Goal: Transaction & Acquisition: Download file/media

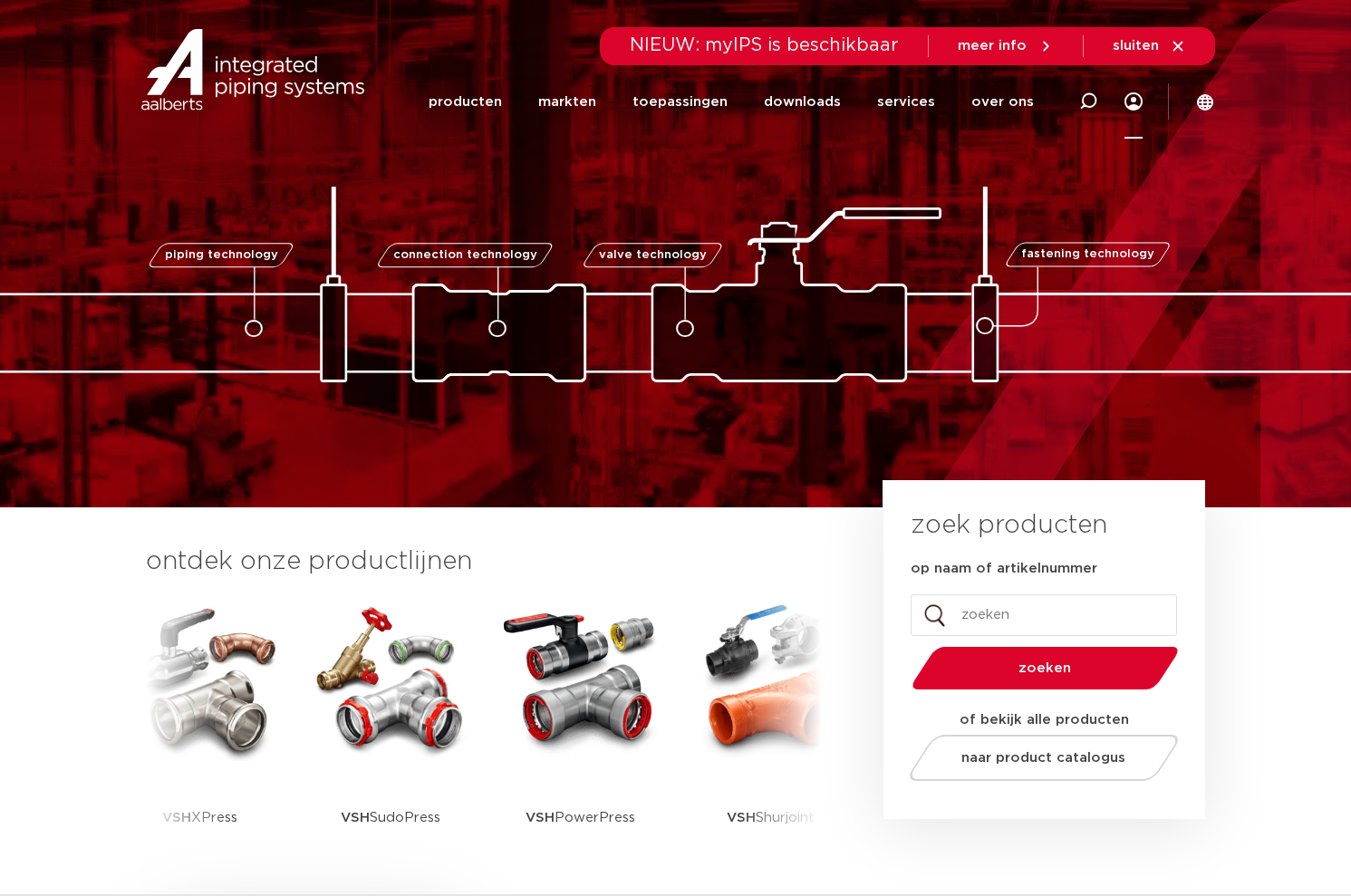
click at [1138, 111] on div at bounding box center [1133, 102] width 18 height 74
click at [1136, 95] on icon at bounding box center [1133, 101] width 18 height 18
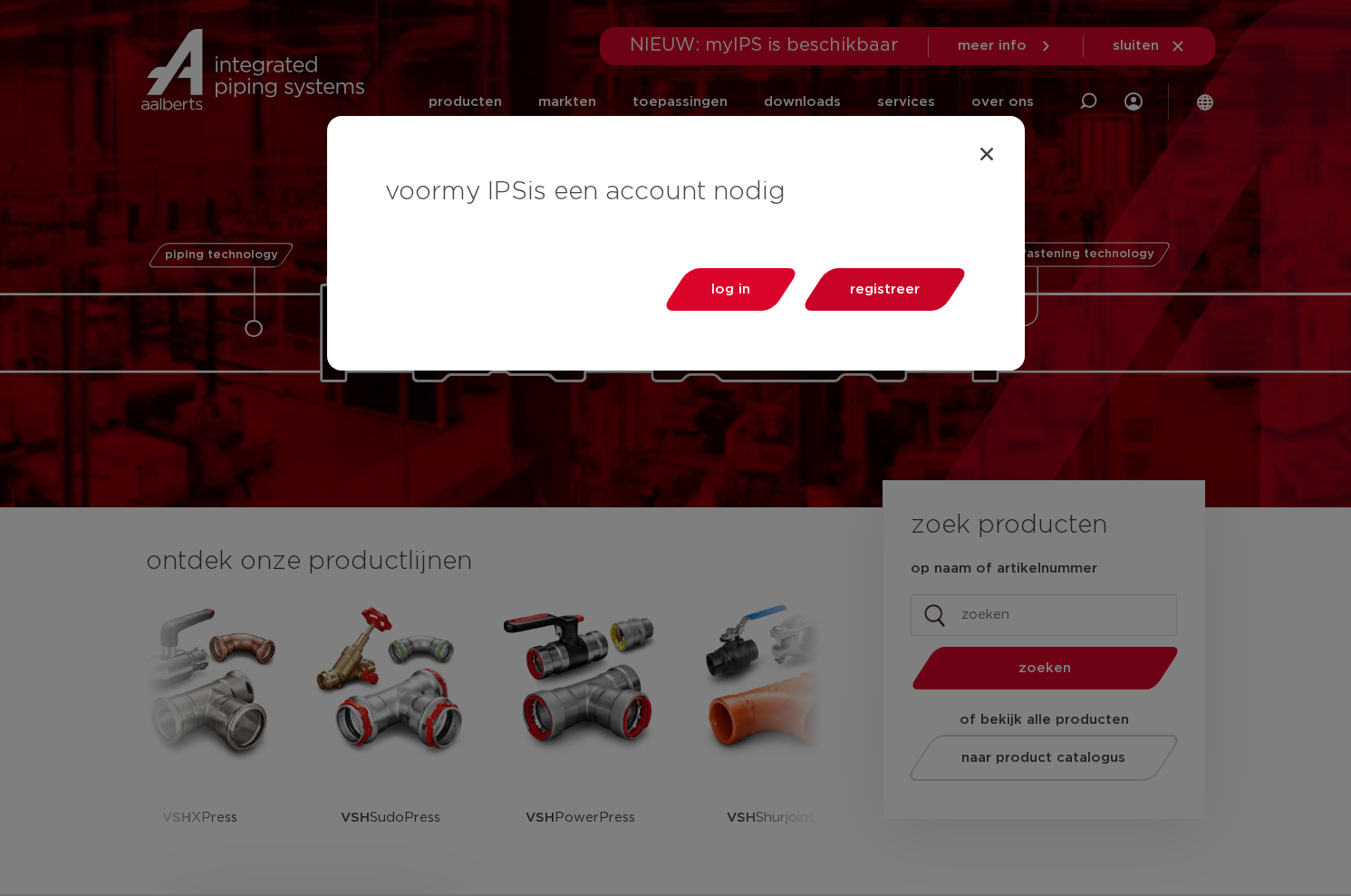
click at [895, 285] on span "registreer" at bounding box center [885, 289] width 70 height 14
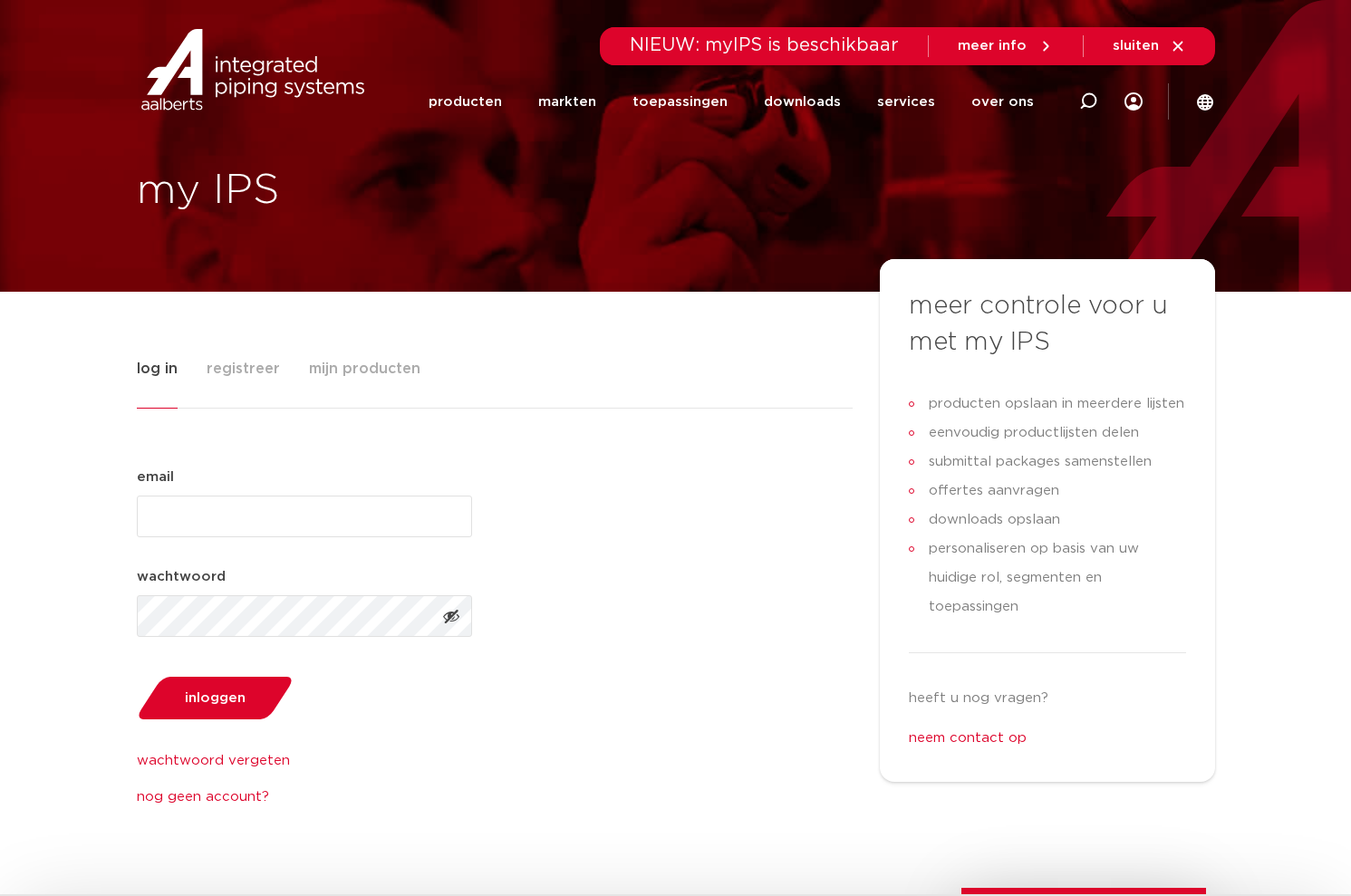
click at [244, 382] on span "registreer" at bounding box center [243, 369] width 74 height 36
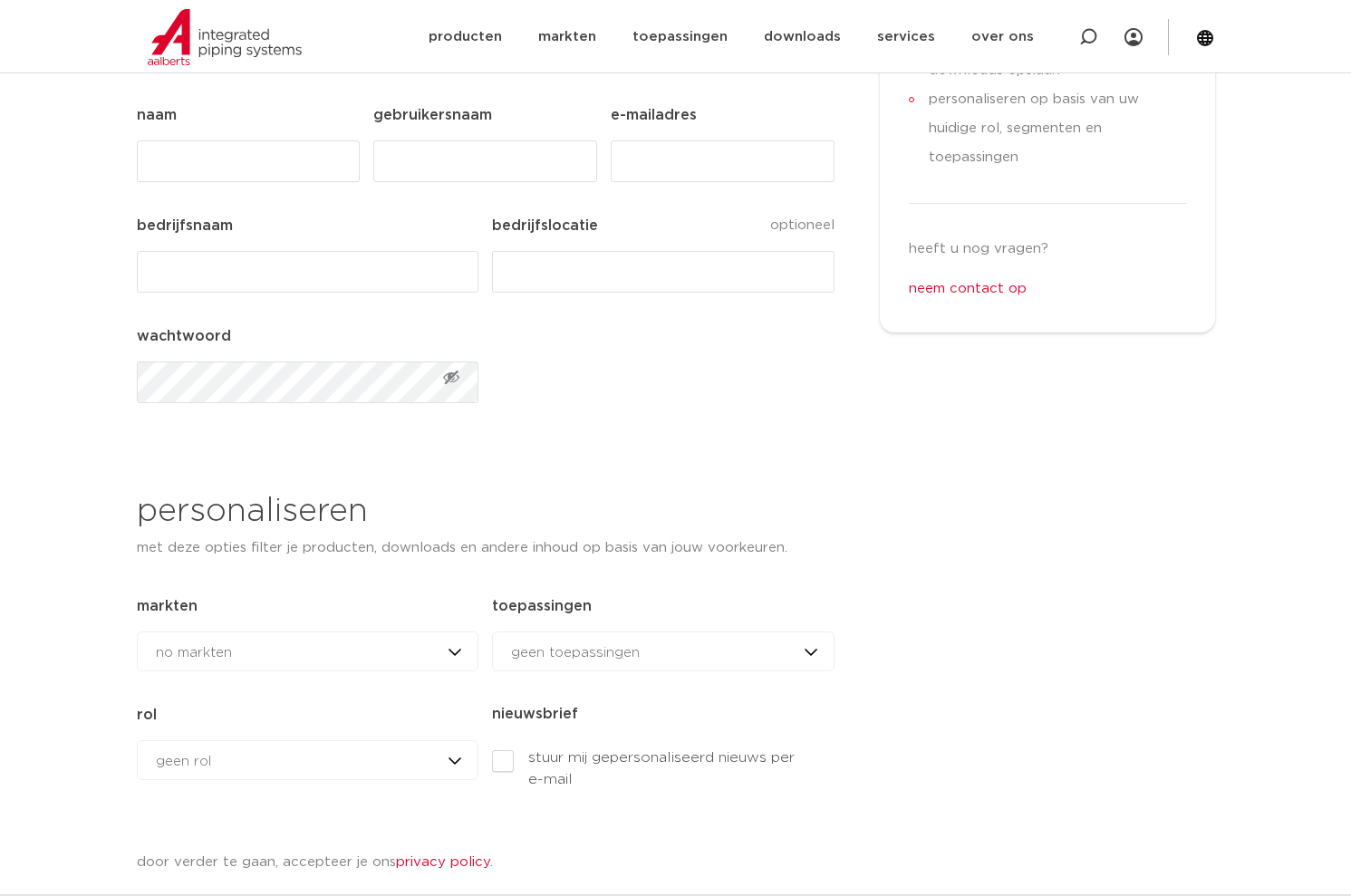
scroll to position [721, 0]
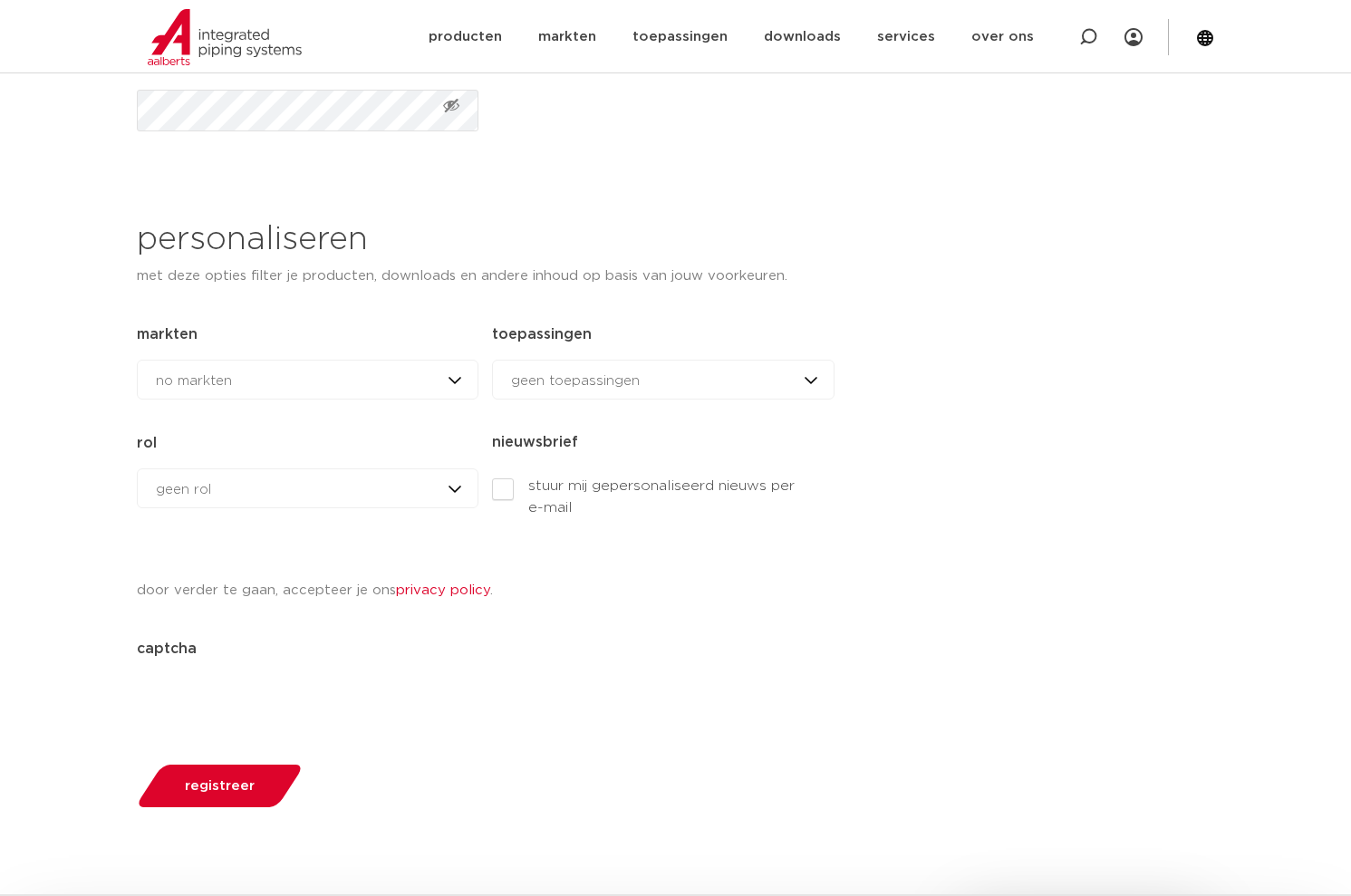
click at [189, 499] on div "geen rol geen rol geen rol installateur ingenieur reseller andere rol" at bounding box center [307, 488] width 342 height 40
click at [615, 752] on div "registreer" at bounding box center [486, 784] width 698 height 91
click at [246, 504] on div "geen rol geen rol geen rol installateur ingenieur reseller andere rol" at bounding box center [307, 488] width 342 height 40
click at [594, 389] on div "geen toepassingen geen toepassingen drinkwater aardgas verwarming & koeling sol…" at bounding box center [662, 380] width 342 height 40
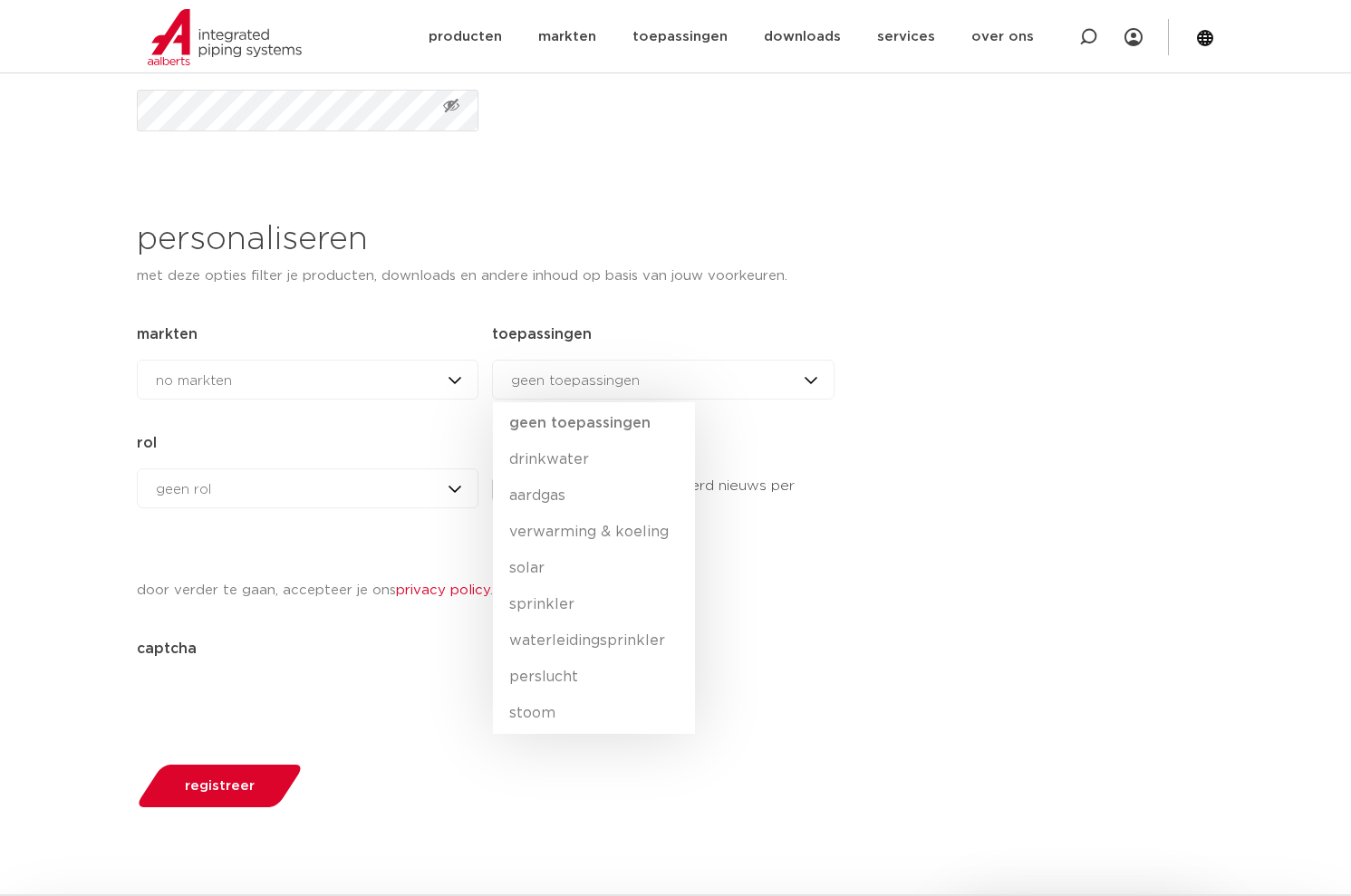
click at [919, 695] on div "meer controle voor u met my IPS producten opslaan in meerdere lijsten eenvoudig…" at bounding box center [1048, 184] width 335 height 1292
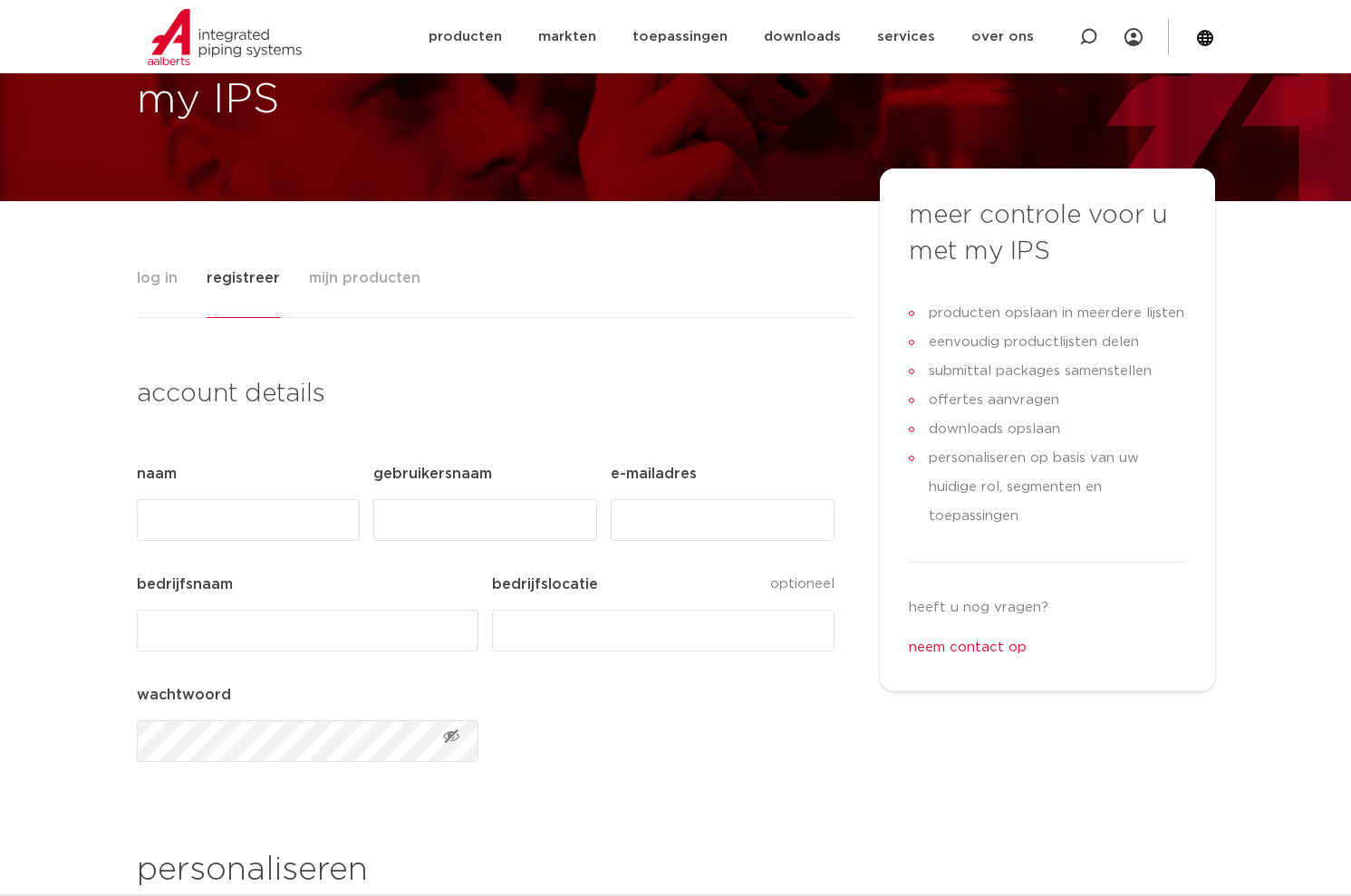
scroll to position [0, 0]
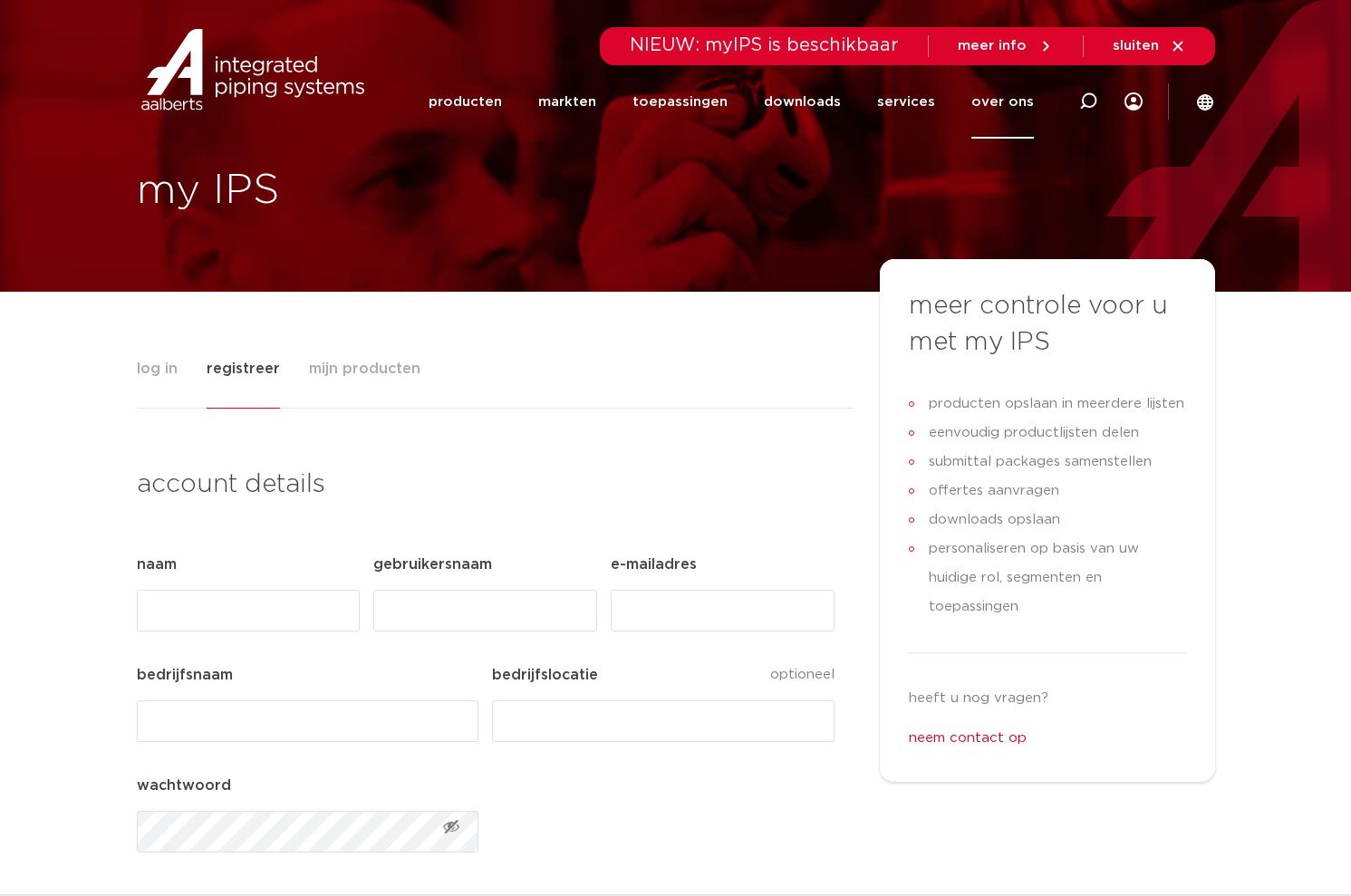
click at [988, 97] on link "over ons" at bounding box center [1002, 102] width 63 height 74
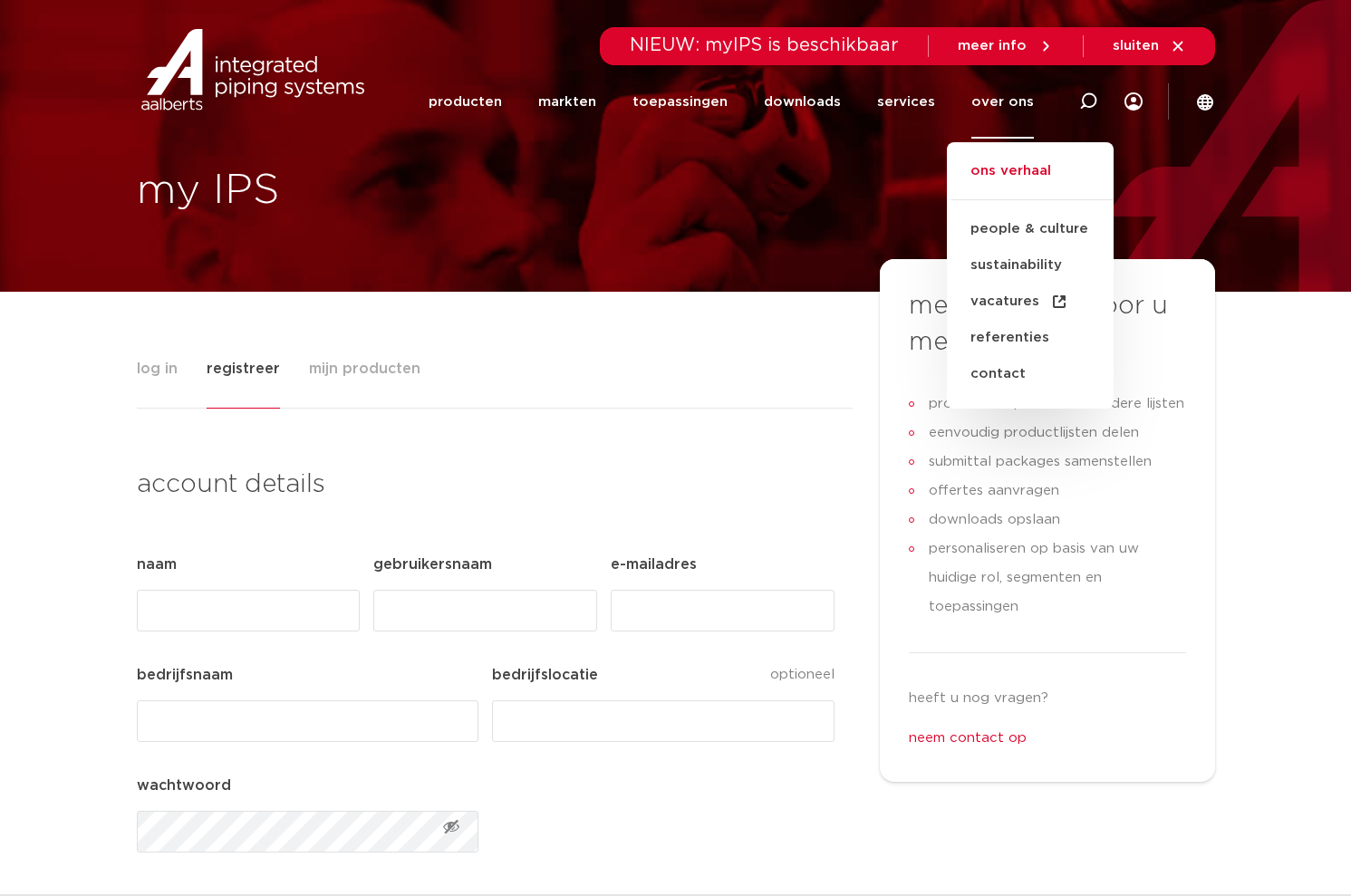
click at [998, 175] on link "ons verhaal" at bounding box center [1029, 180] width 167 height 40
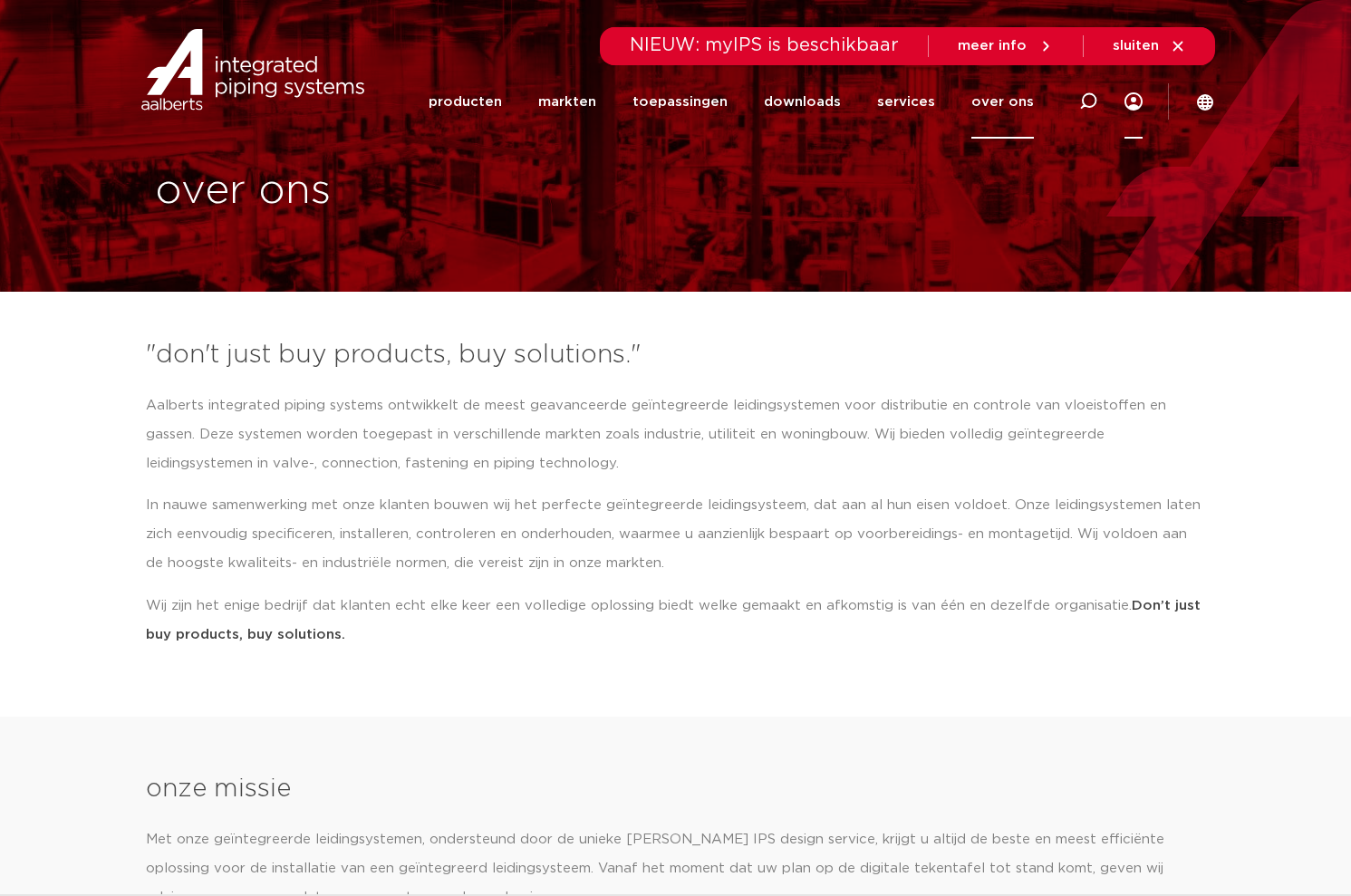
click at [1133, 97] on icon at bounding box center [1133, 101] width 18 height 18
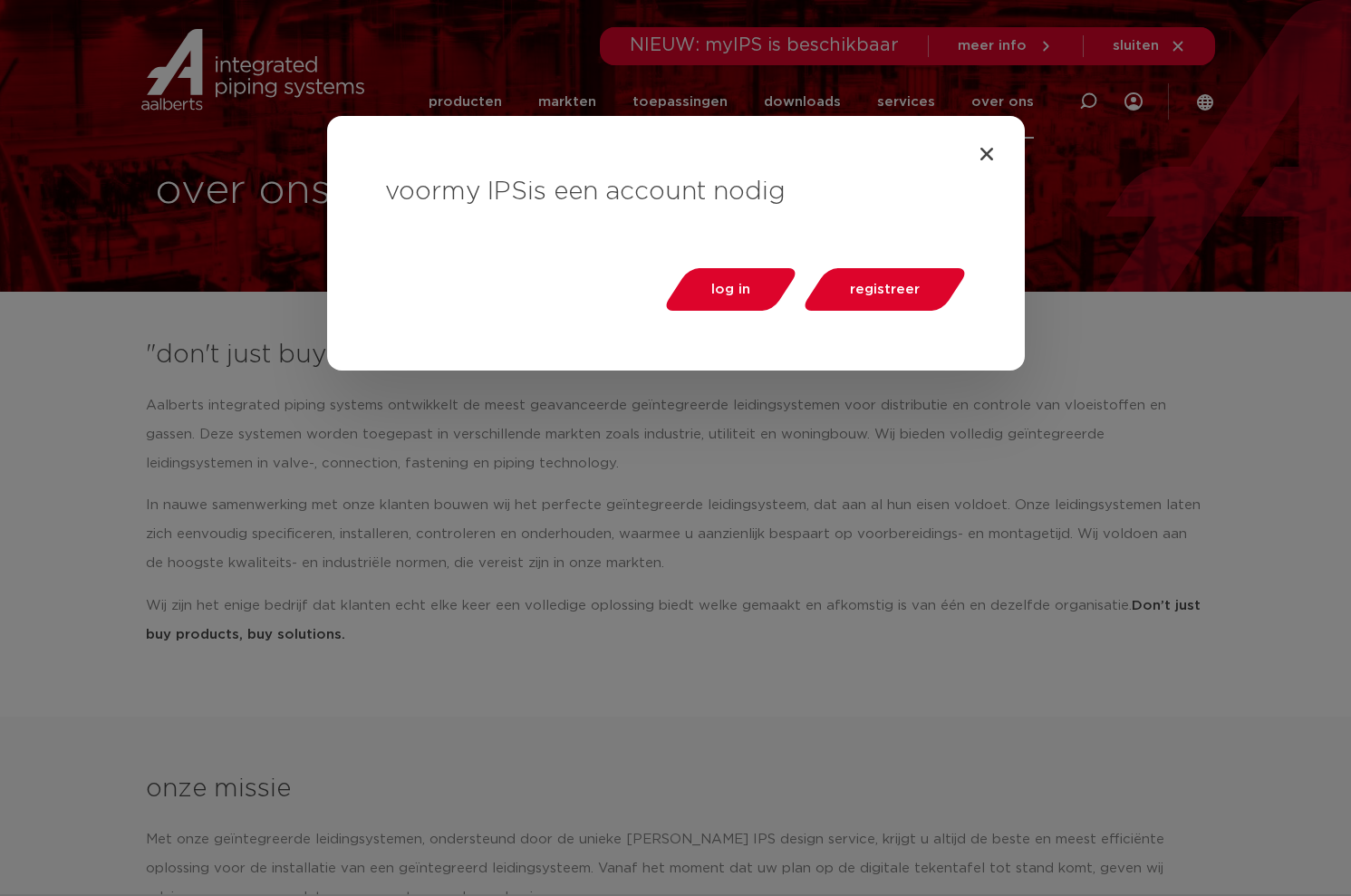
click at [418, 453] on div "voor my IPS is een account nodig log in registreer" at bounding box center [675, 448] width 1351 height 896
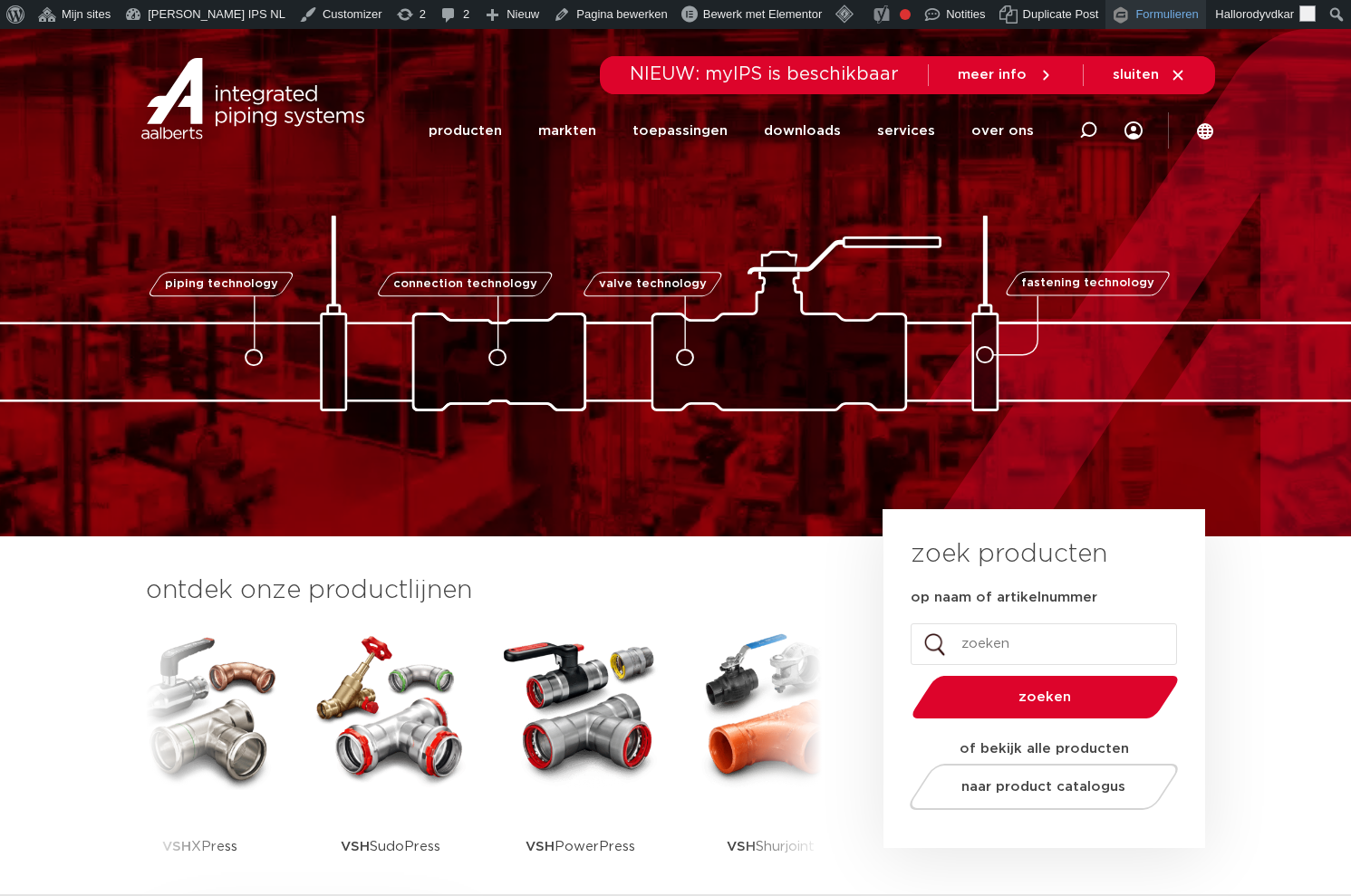
click at [1145, 14] on span "Formulieren" at bounding box center [1166, 15] width 63 height 29
click at [810, 127] on link "downloads" at bounding box center [802, 130] width 77 height 74
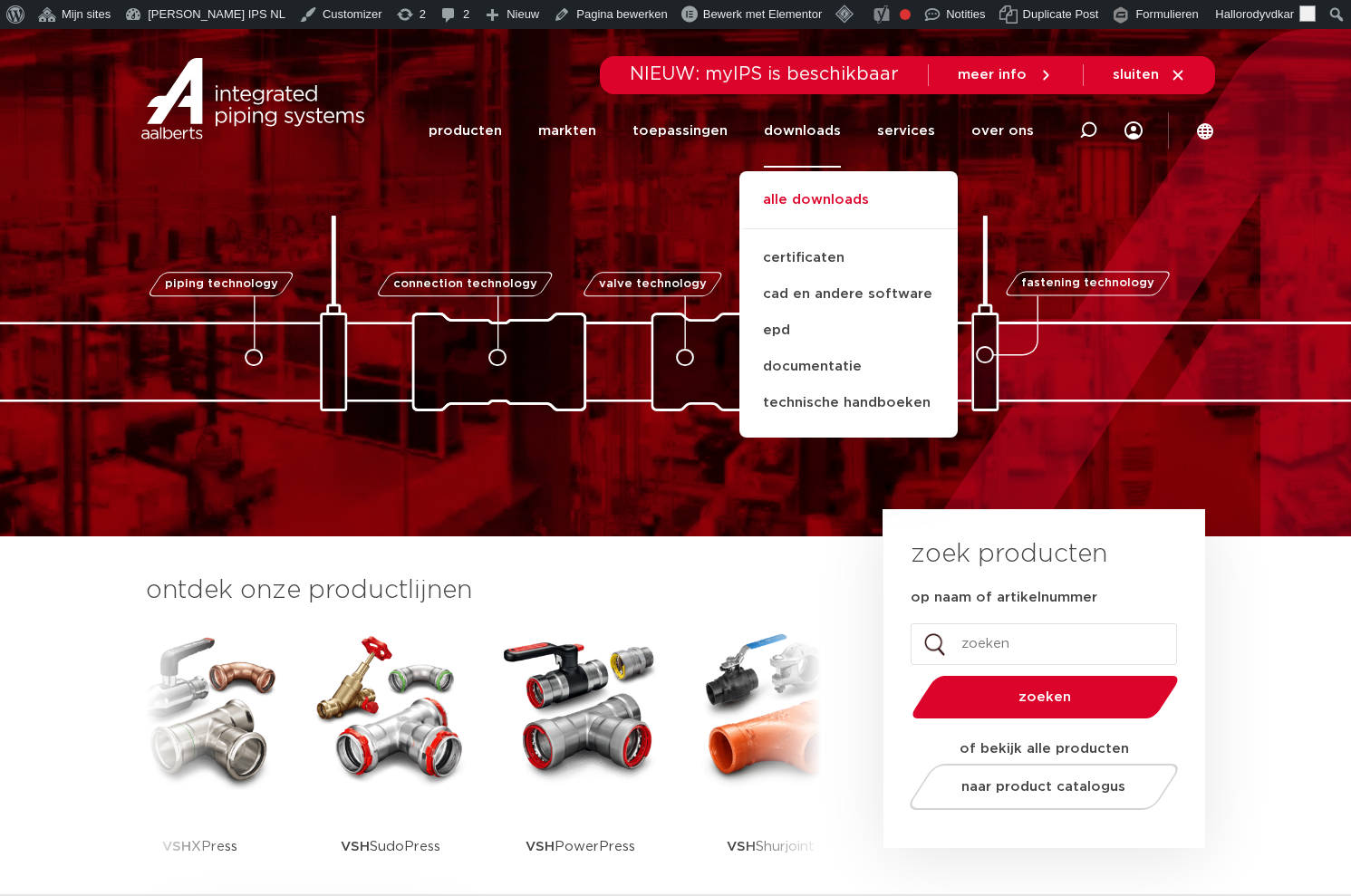
click at [810, 202] on link "alle downloads" at bounding box center [848, 209] width 219 height 40
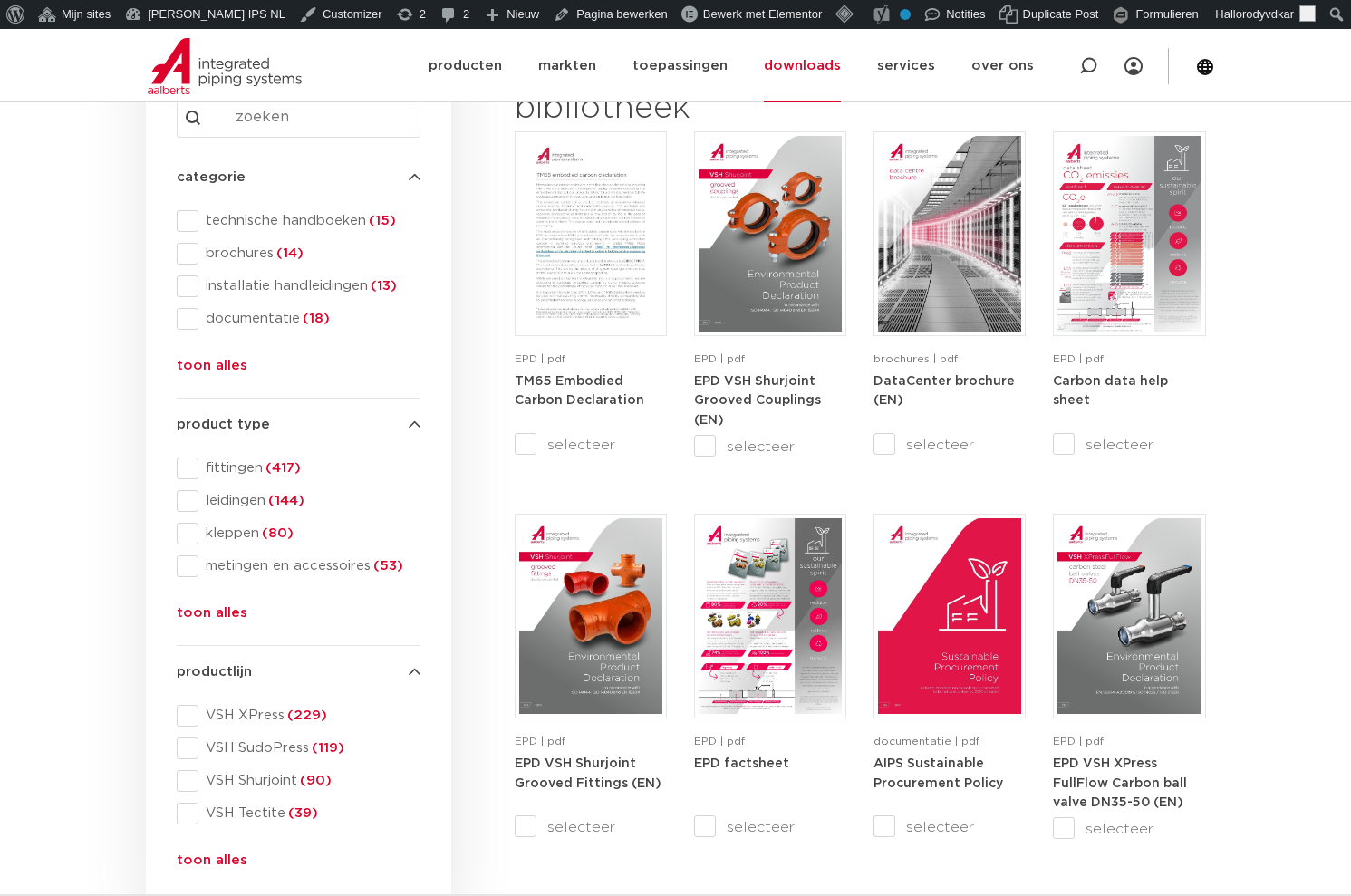
scroll to position [298, 0]
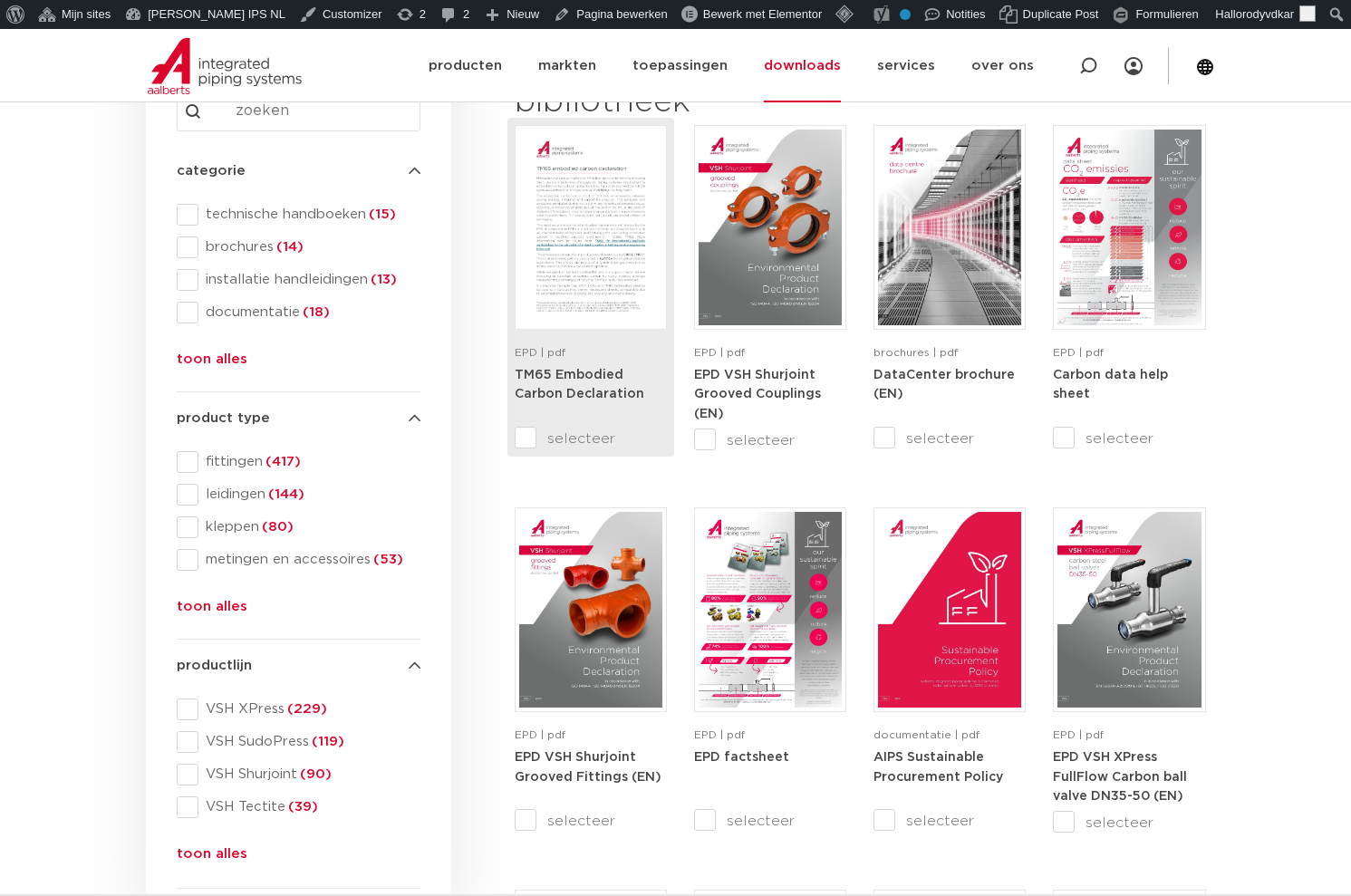
click at [523, 434] on input "selecteer" at bounding box center [553, 438] width 77 height 22
checkbox input "true"
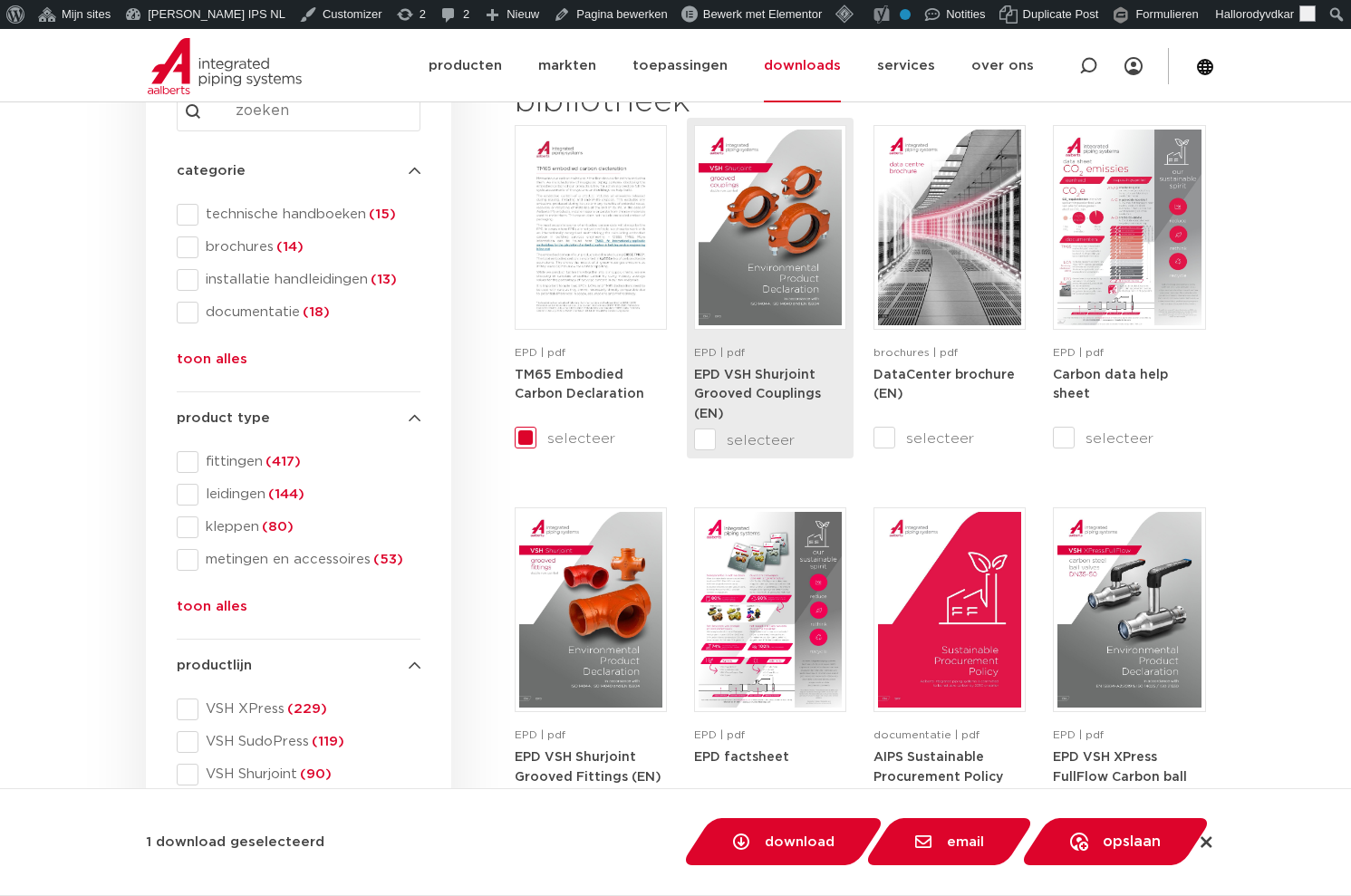
click at [696, 434] on input "selecteer" at bounding box center [732, 440] width 77 height 22
checkbox input "true"
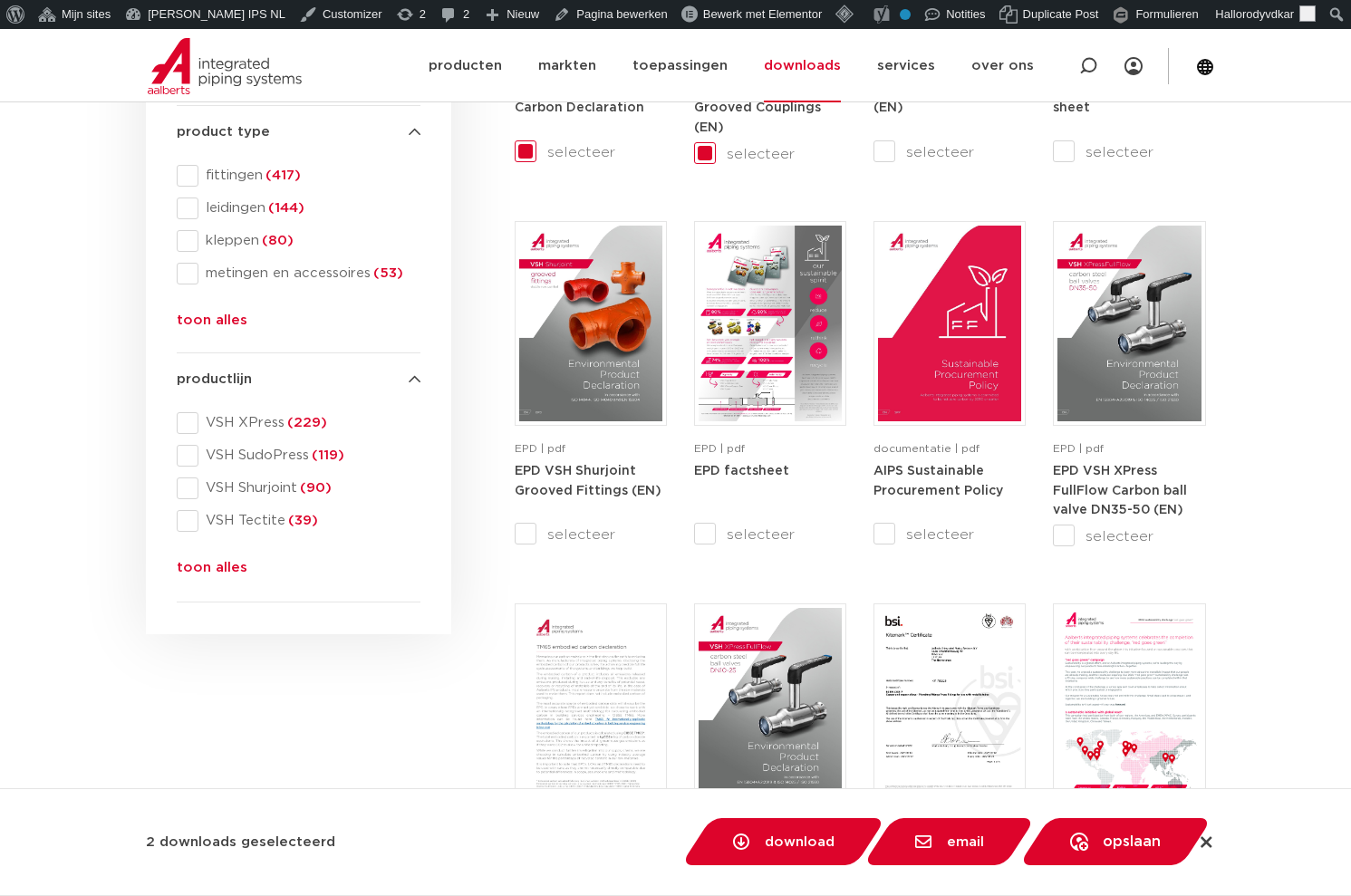
scroll to position [715, 0]
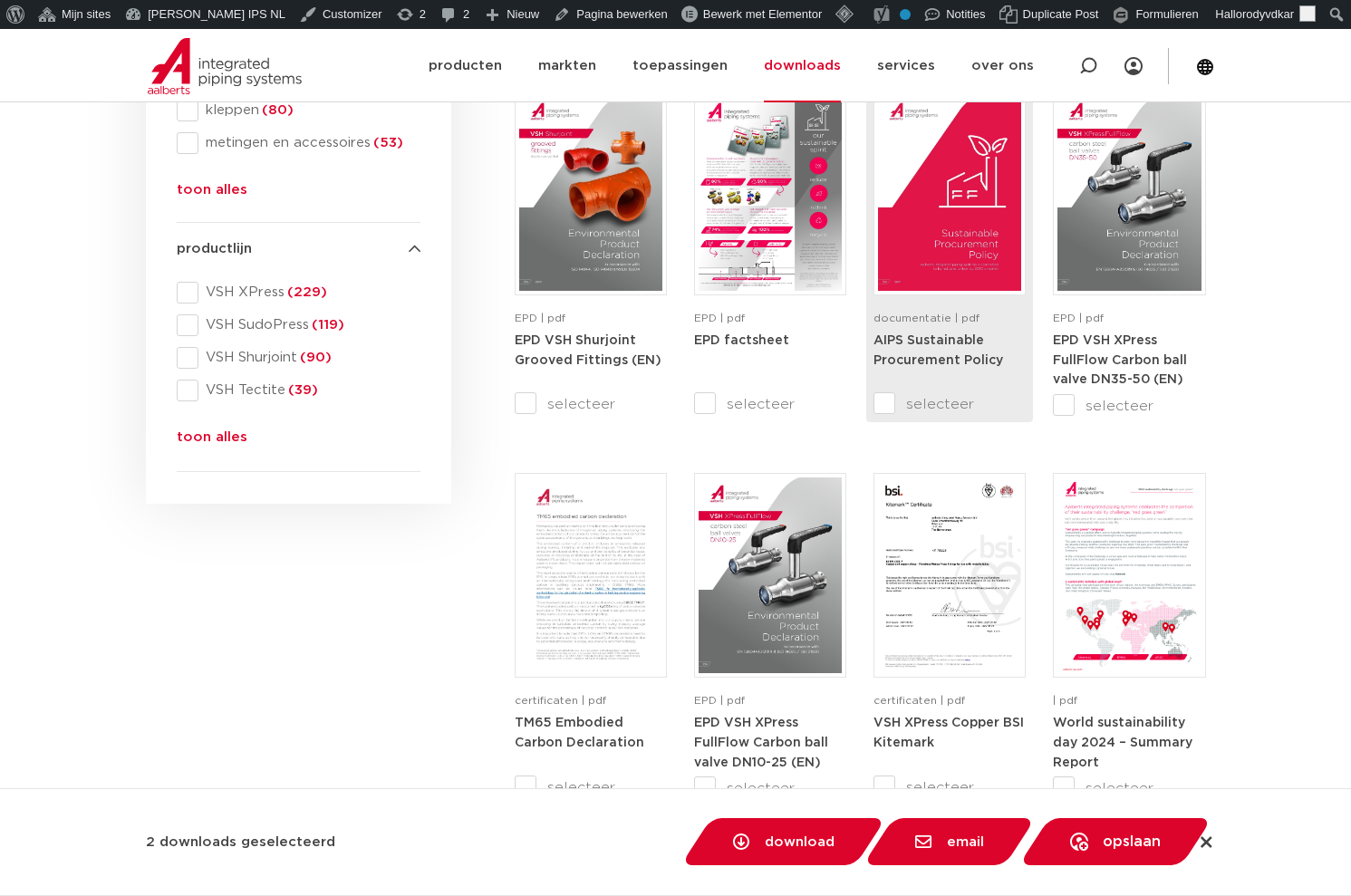
click at [881, 398] on input "selecteer" at bounding box center [912, 404] width 77 height 22
checkbox input "true"
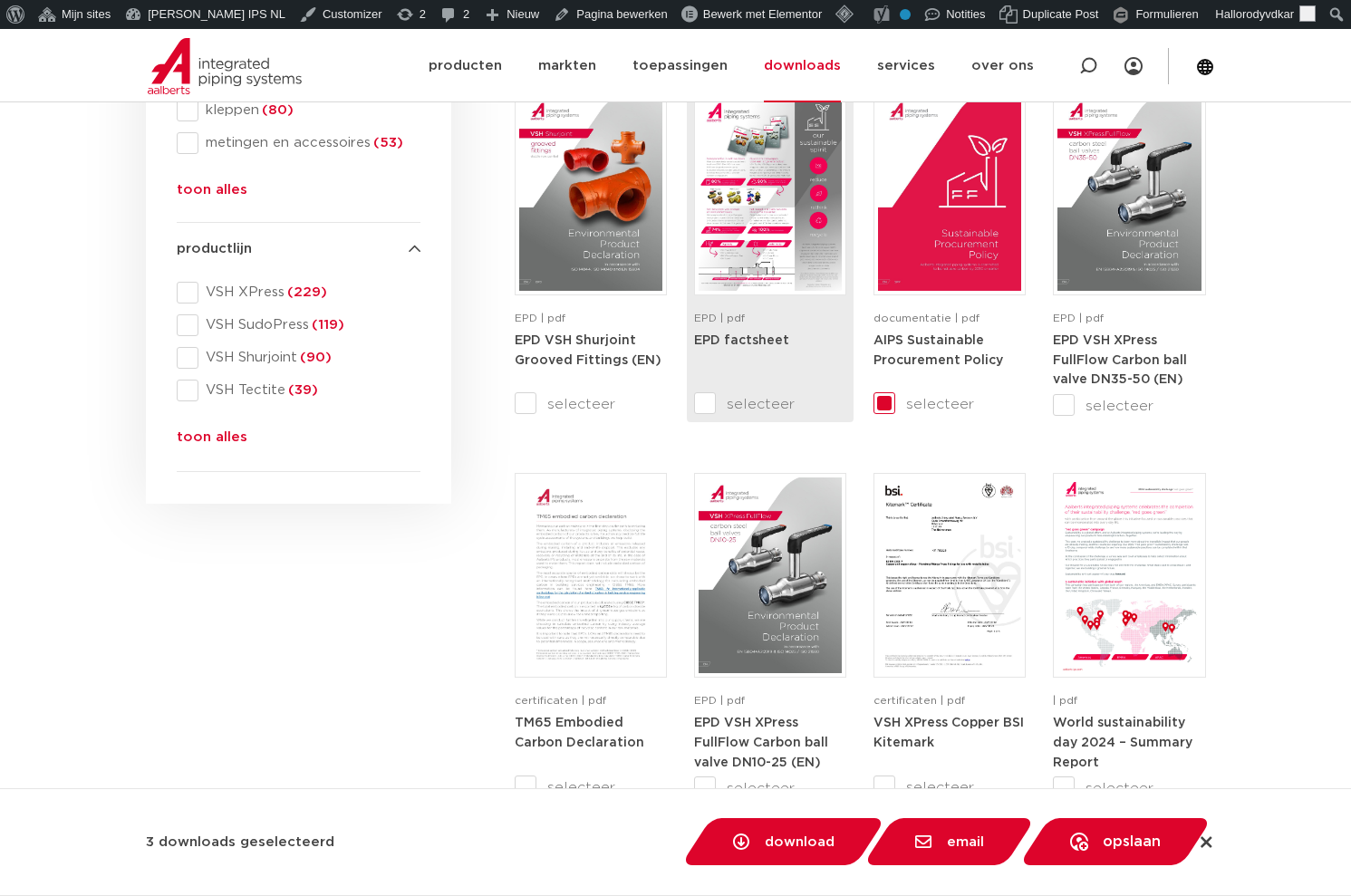
click at [704, 403] on input "selecteer" at bounding box center [732, 404] width 77 height 22
checkbox input "true"
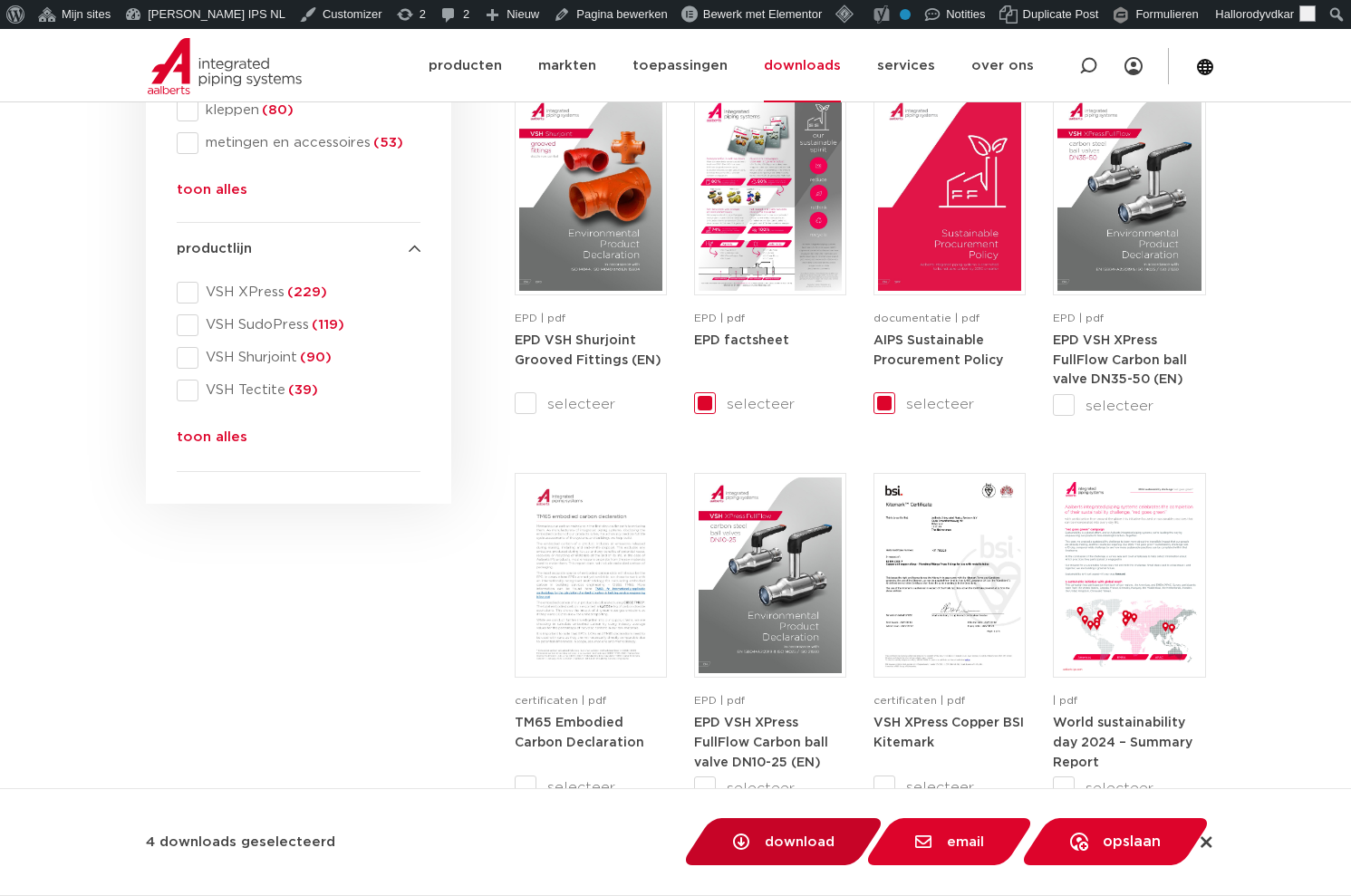
click at [764, 847] on span "download" at bounding box center [799, 841] width 70 height 14
checkbox input "false"
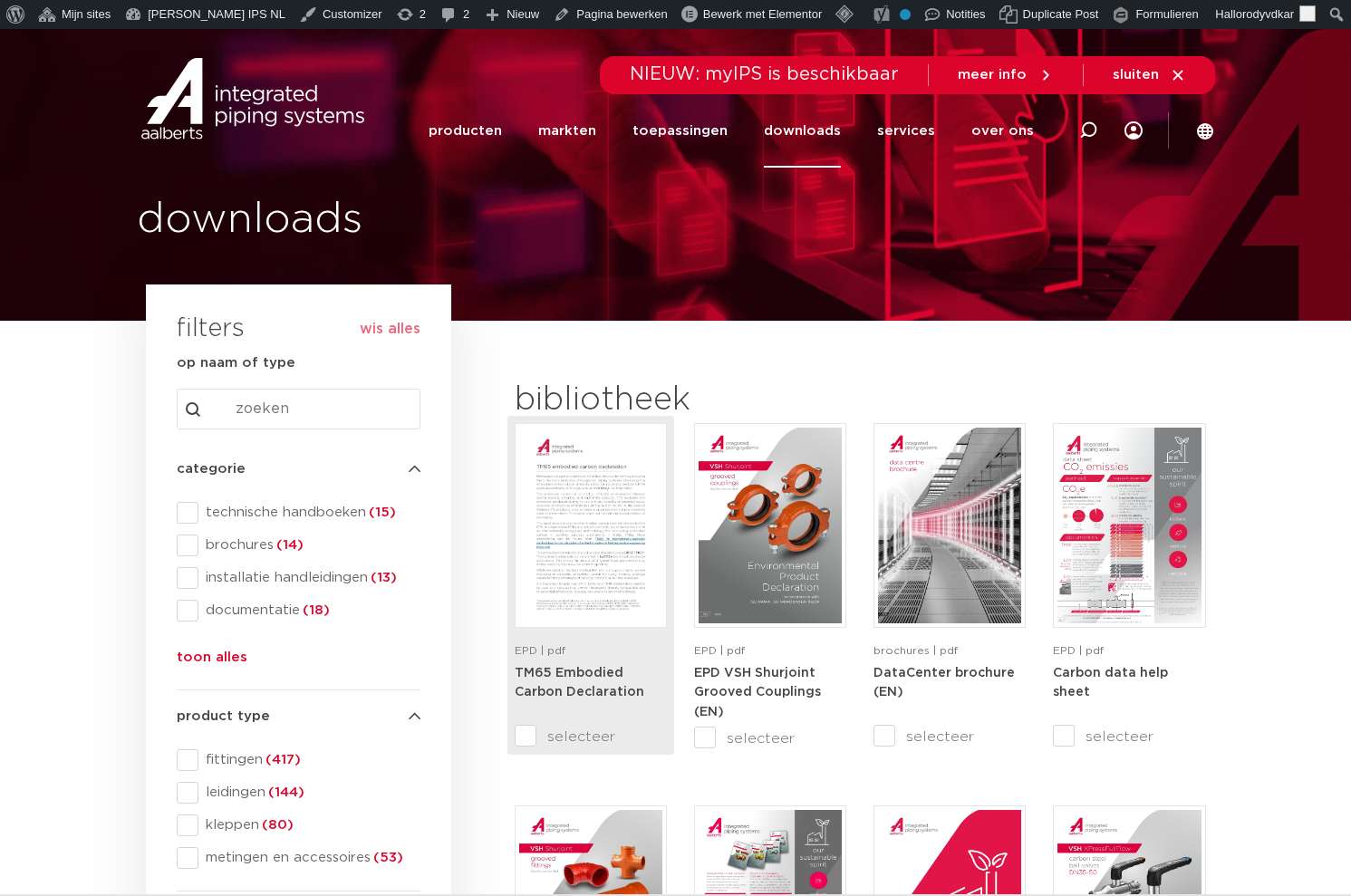
click at [525, 738] on input "selecteer" at bounding box center [553, 737] width 77 height 22
checkbox input "true"
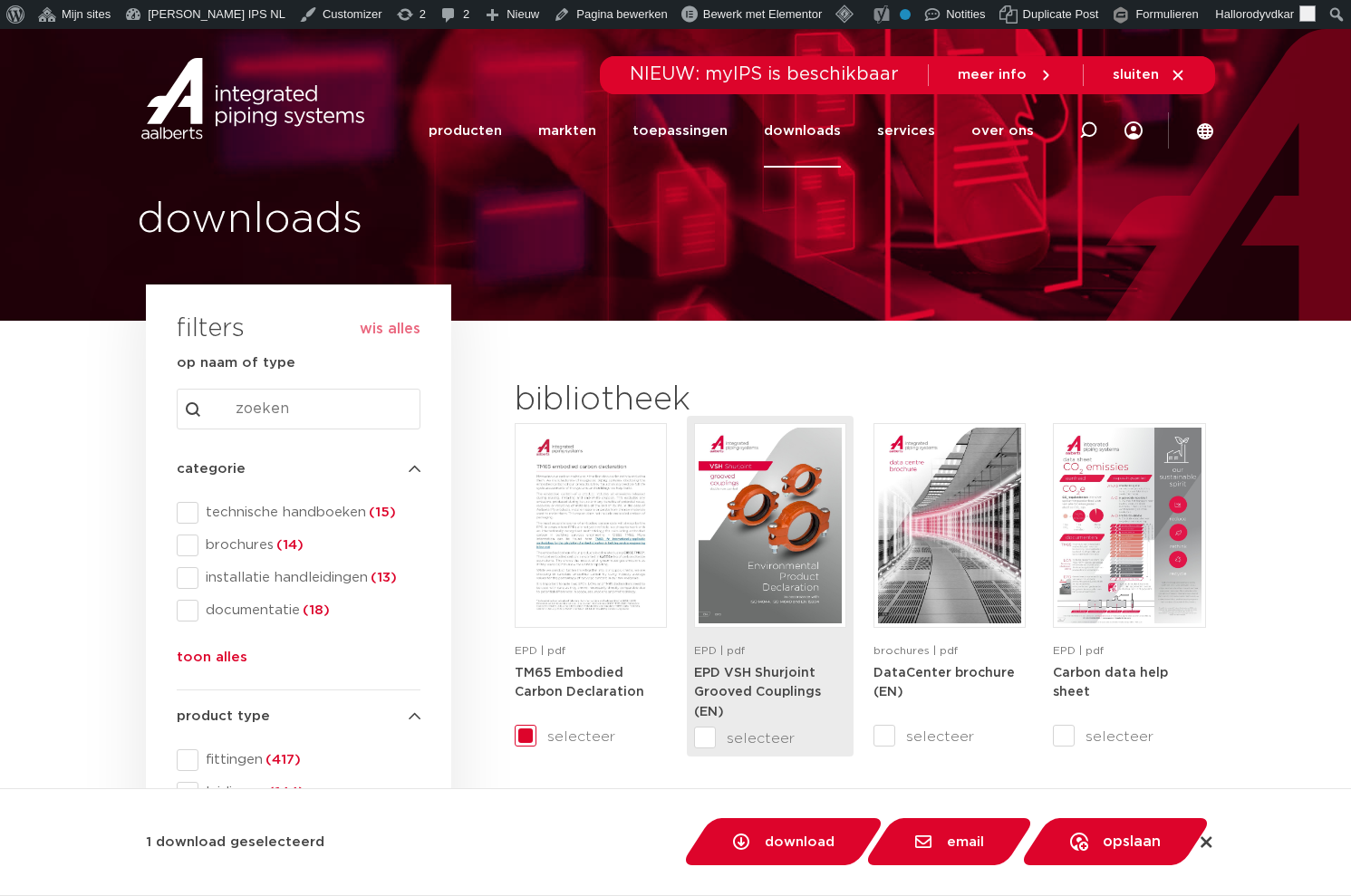
click at [711, 738] on input "selecteer" at bounding box center [732, 738] width 77 height 22
checkbox input "true"
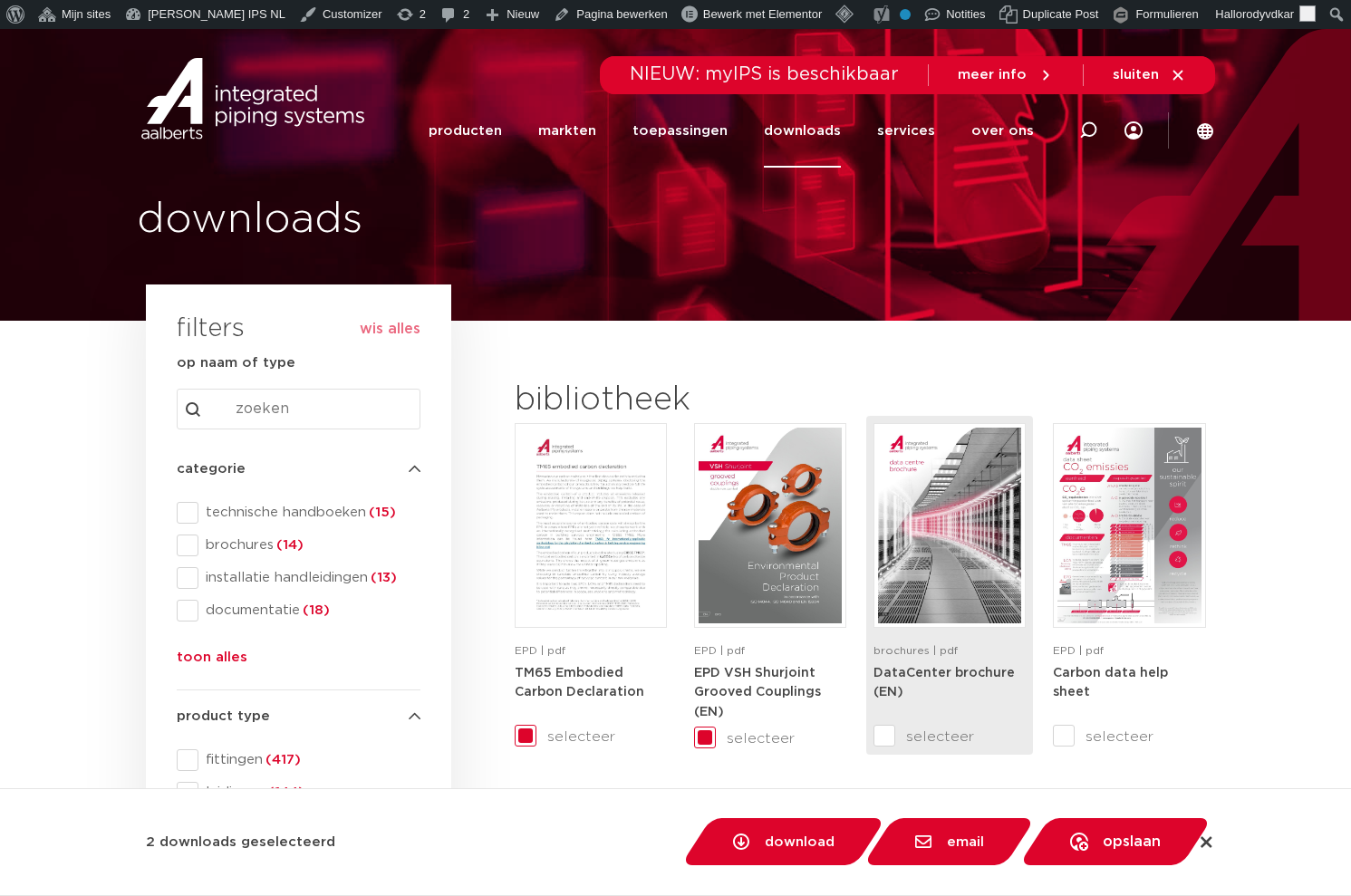
click at [885, 732] on input "selecteer" at bounding box center [912, 737] width 77 height 22
checkbox input "true"
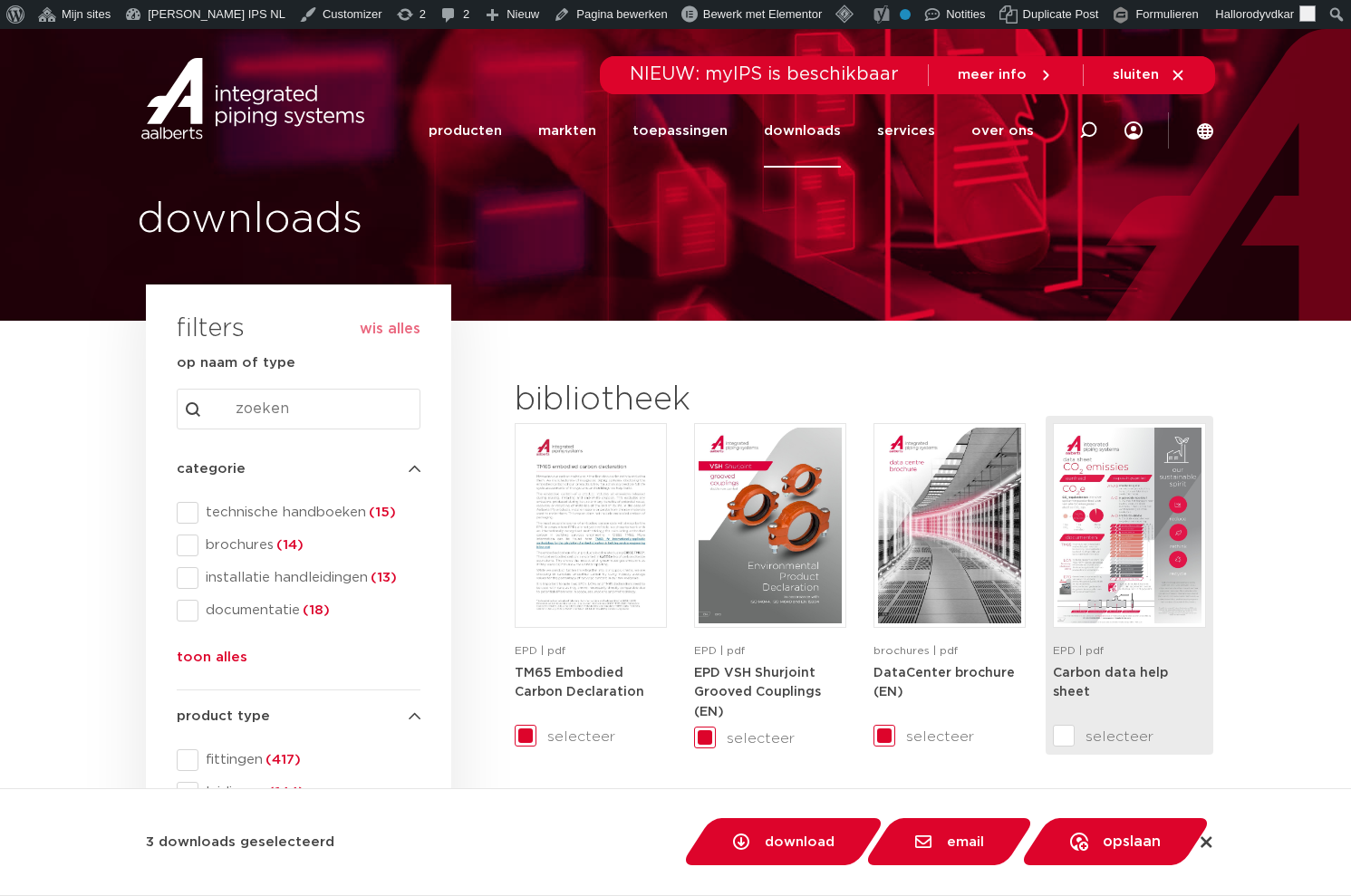
click at [1062, 738] on input "selecteer" at bounding box center [1091, 737] width 77 height 22
checkbox input "true"
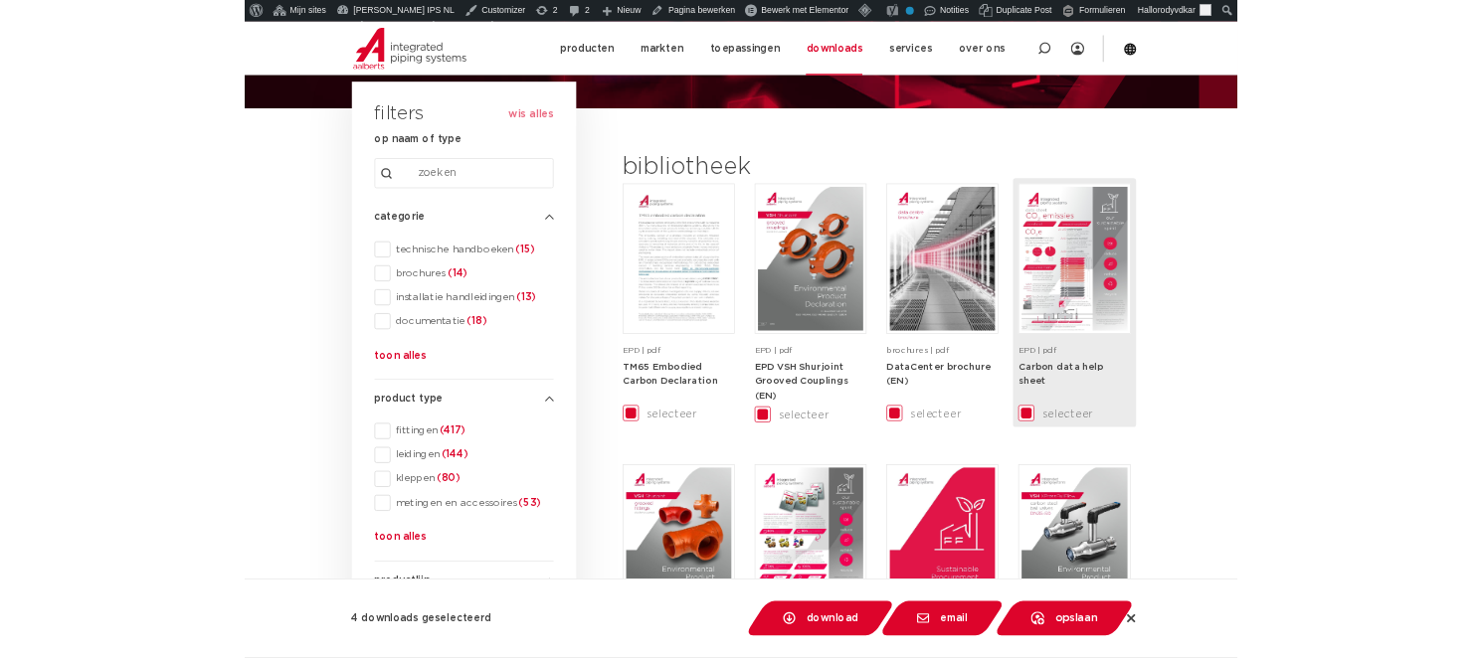
scroll to position [200, 0]
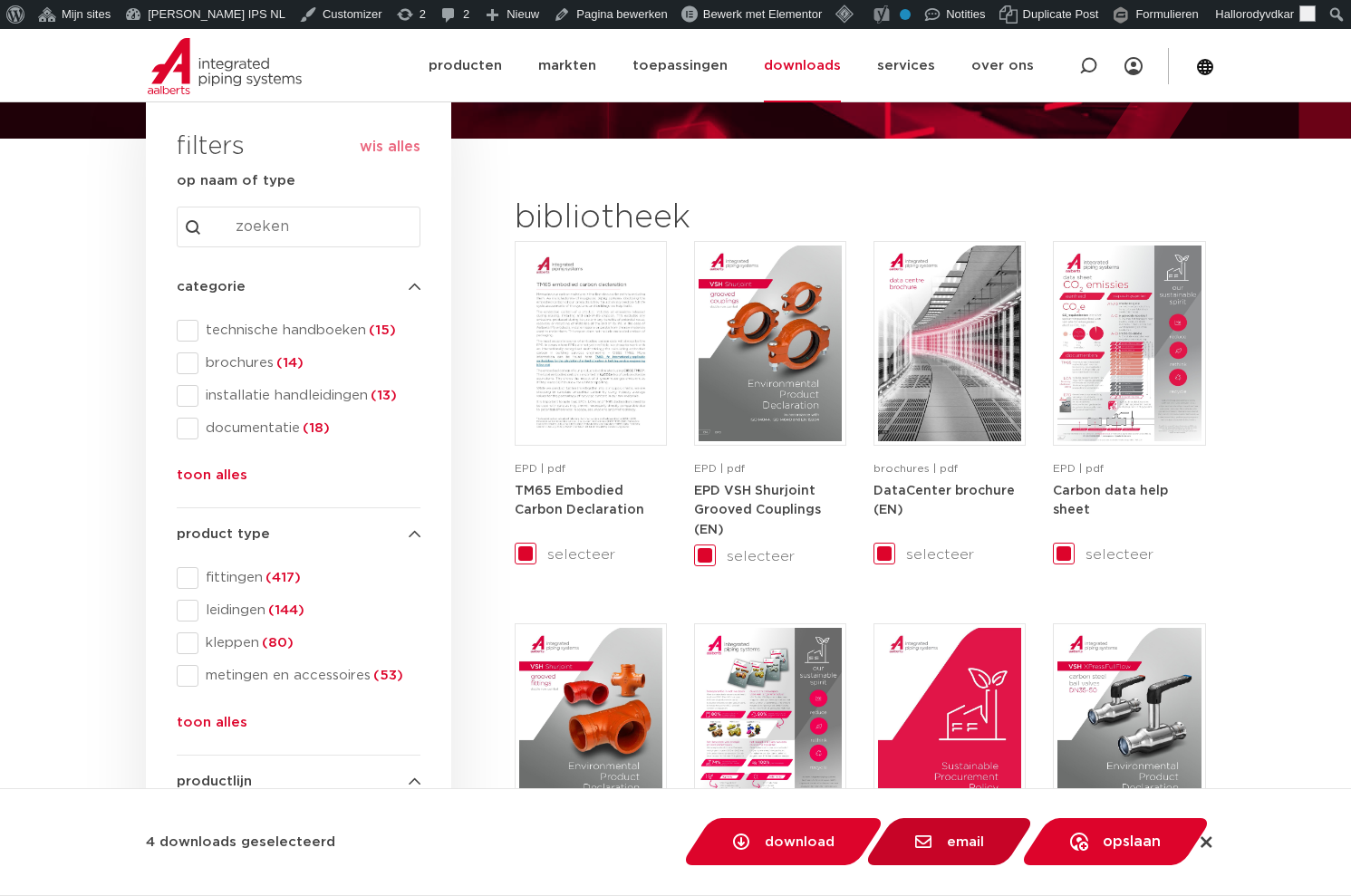
click at [941, 838] on span "email" at bounding box center [949, 841] width 82 height 18
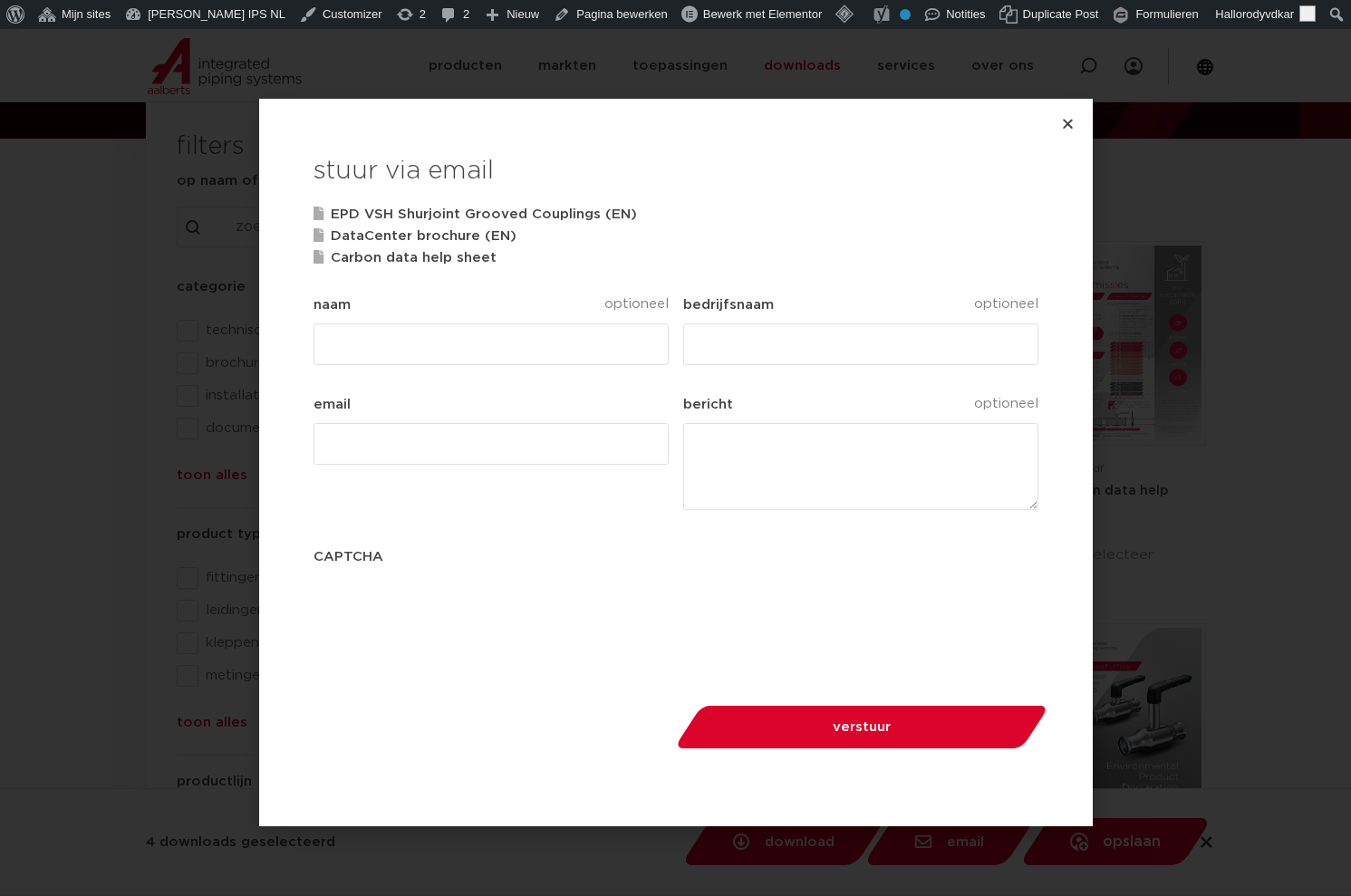
click at [555, 294] on div "naam optioneel" at bounding box center [491, 330] width 355 height 71
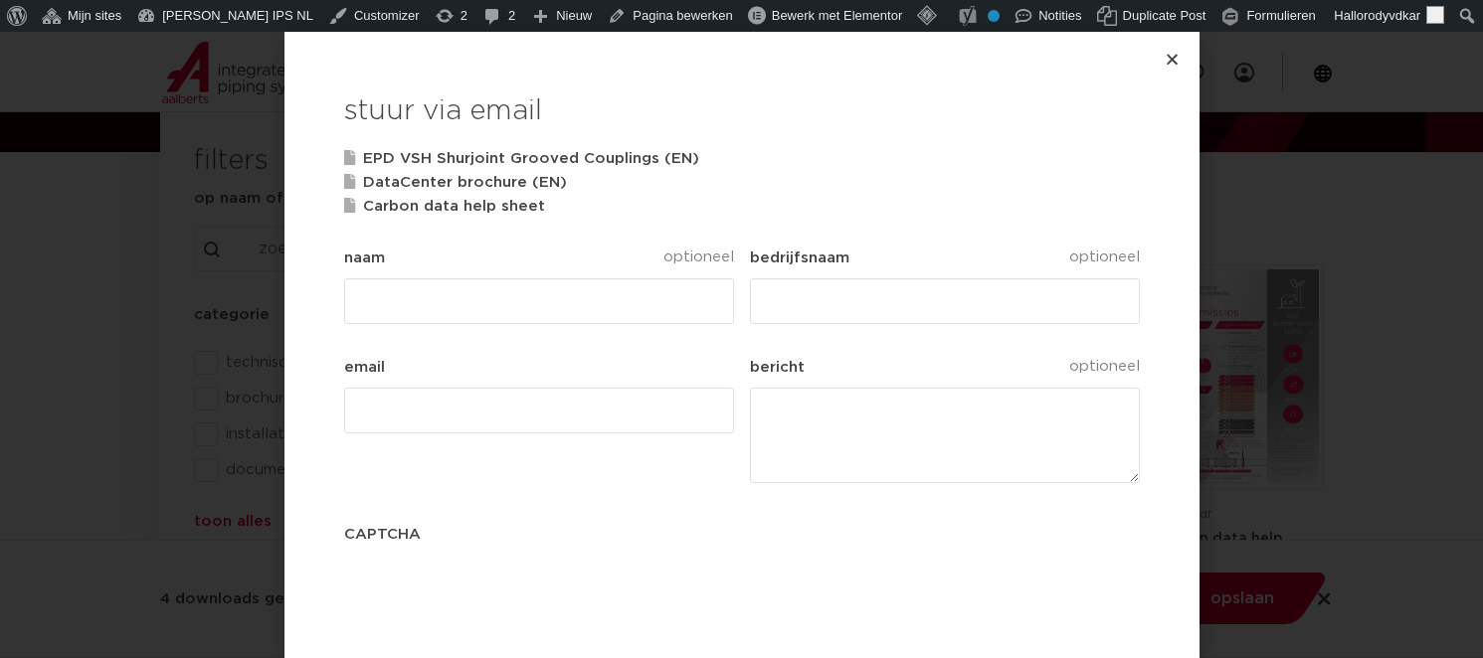
click at [503, 154] on strong "EPD VSH Shurjoint Grooved Couplings (EN)" at bounding box center [521, 158] width 355 height 15
click at [364, 155] on strong "EPD VSH Shurjoint Grooved Couplings (EN)" at bounding box center [521, 158] width 355 height 15
click at [1169, 57] on icon "Close" at bounding box center [1172, 59] width 15 height 15
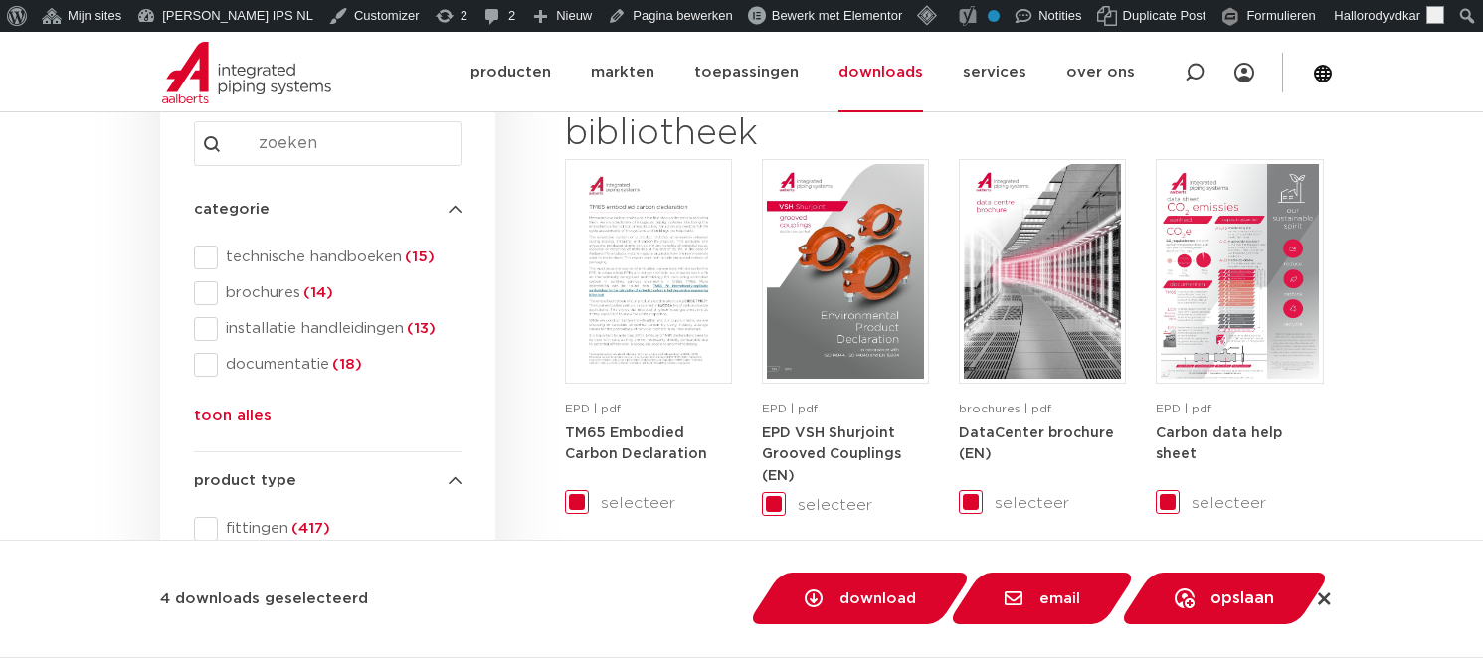
scroll to position [372, 0]
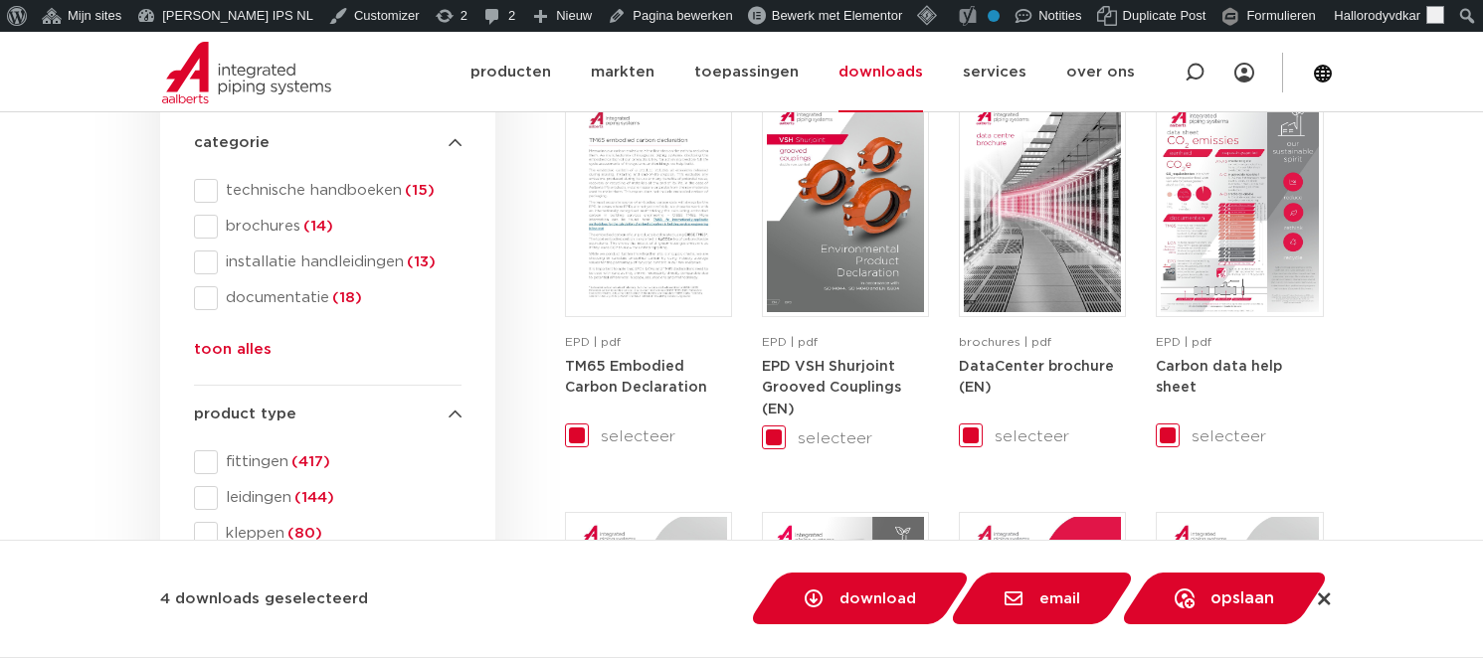
checkbox input "false"
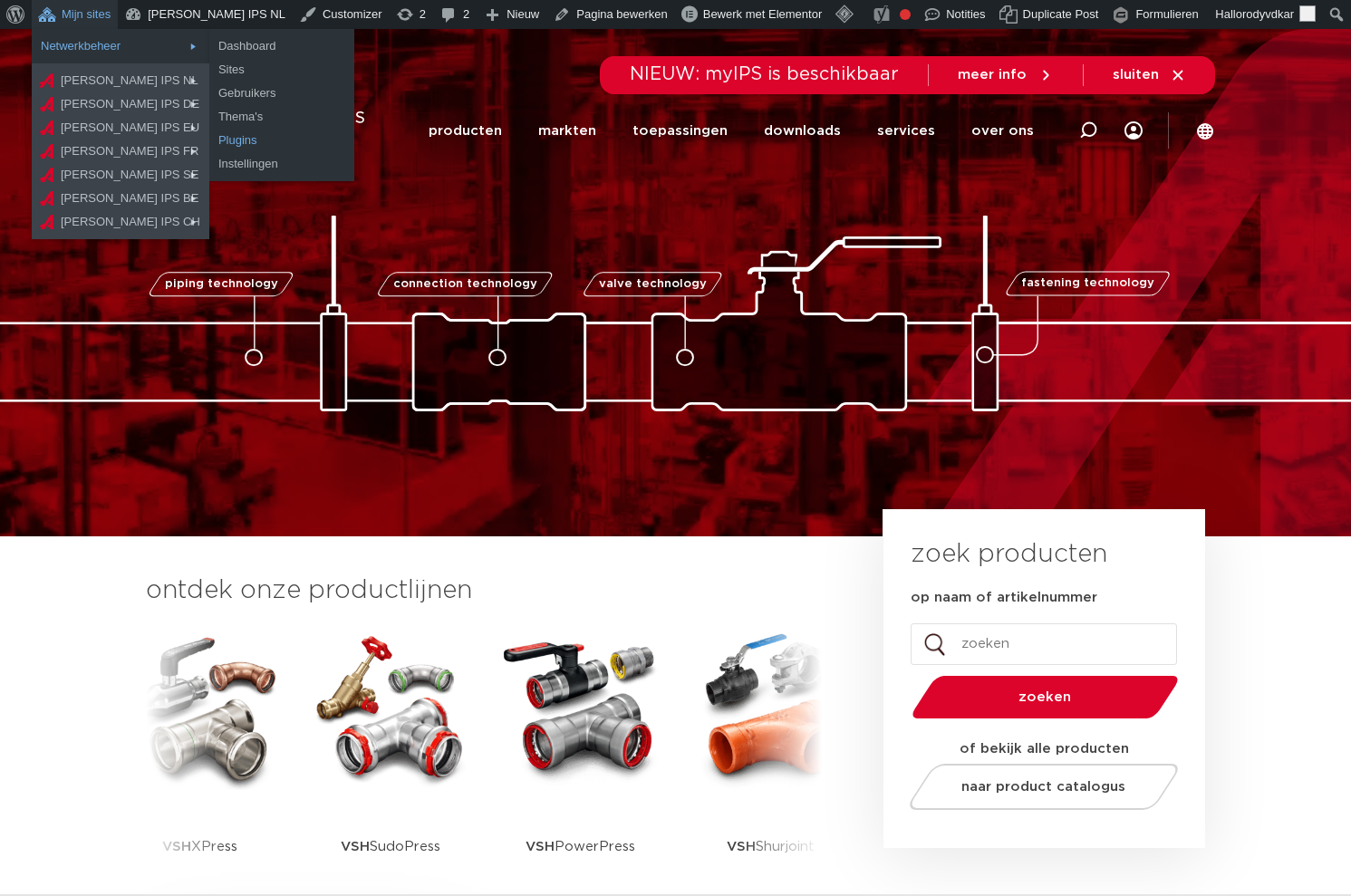
click at [237, 143] on link "Plugins" at bounding box center [281, 140] width 145 height 24
